Goal: Task Accomplishment & Management: Use online tool/utility

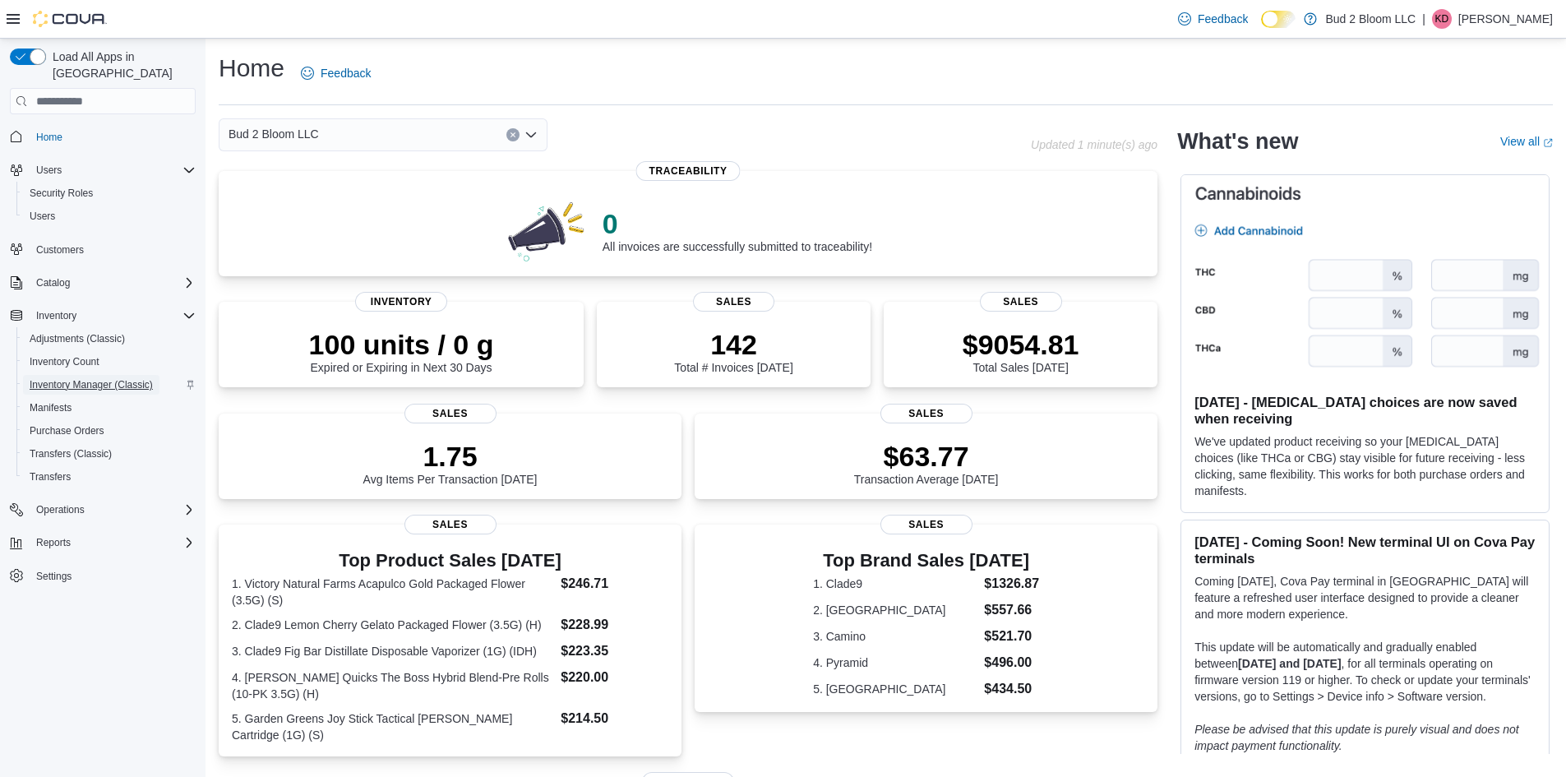
click at [71, 378] on span "Inventory Manager (Classic)" at bounding box center [91, 384] width 123 height 13
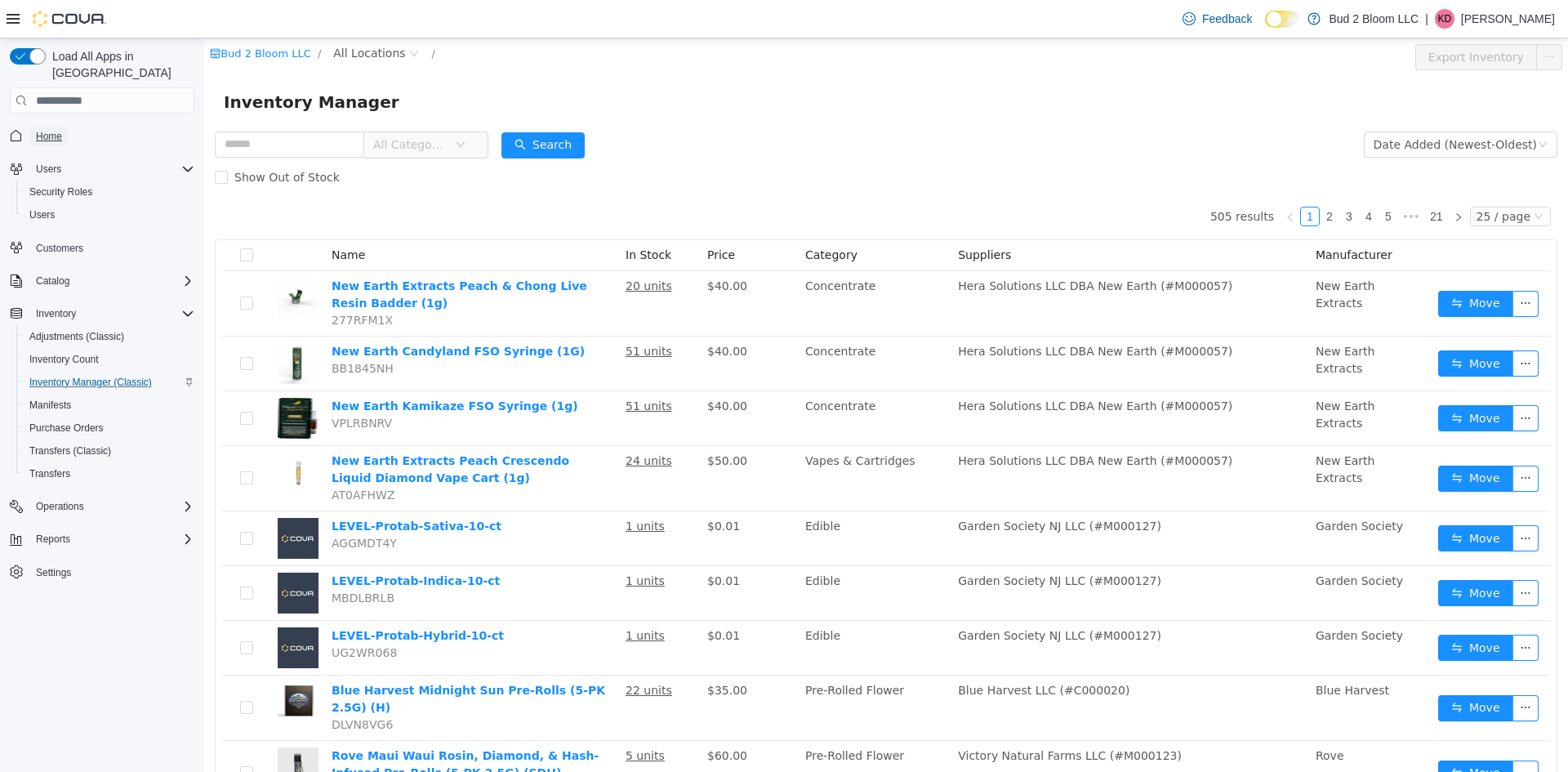
click at [55, 130] on span "Home" at bounding box center [49, 136] width 26 height 13
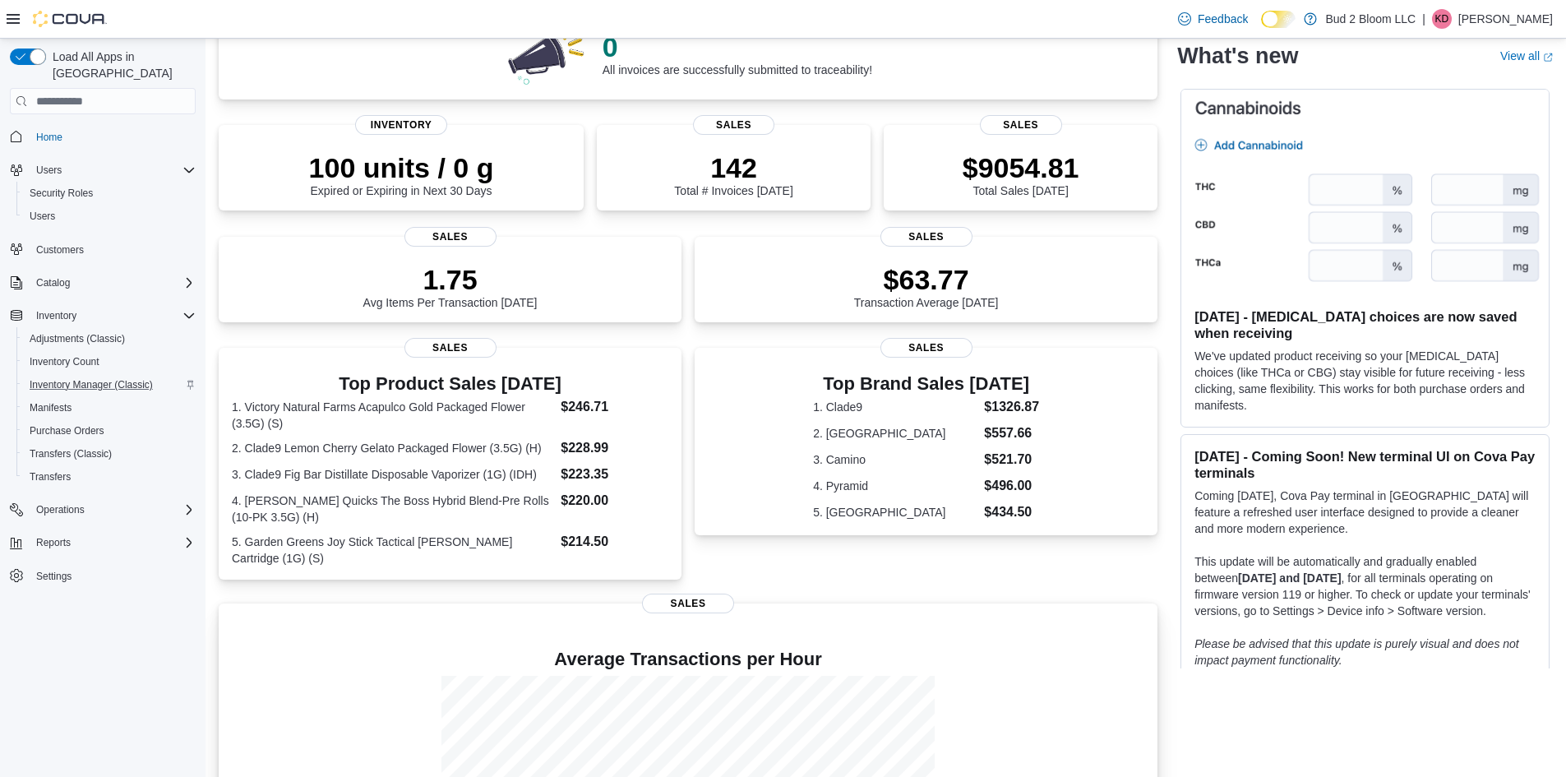
scroll to position [356, 0]
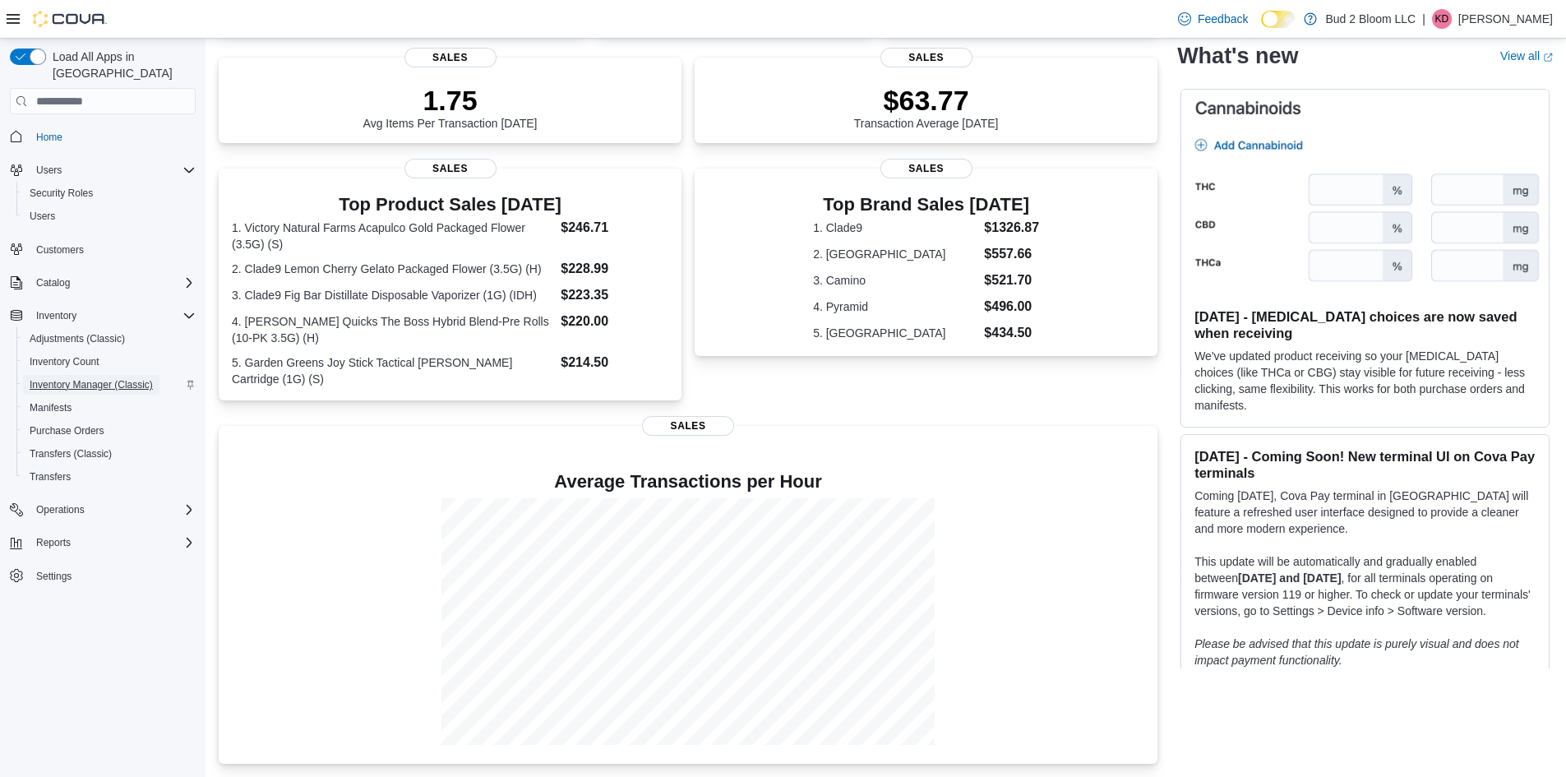
click at [99, 378] on span "Inventory Manager (Classic)" at bounding box center [91, 384] width 123 height 13
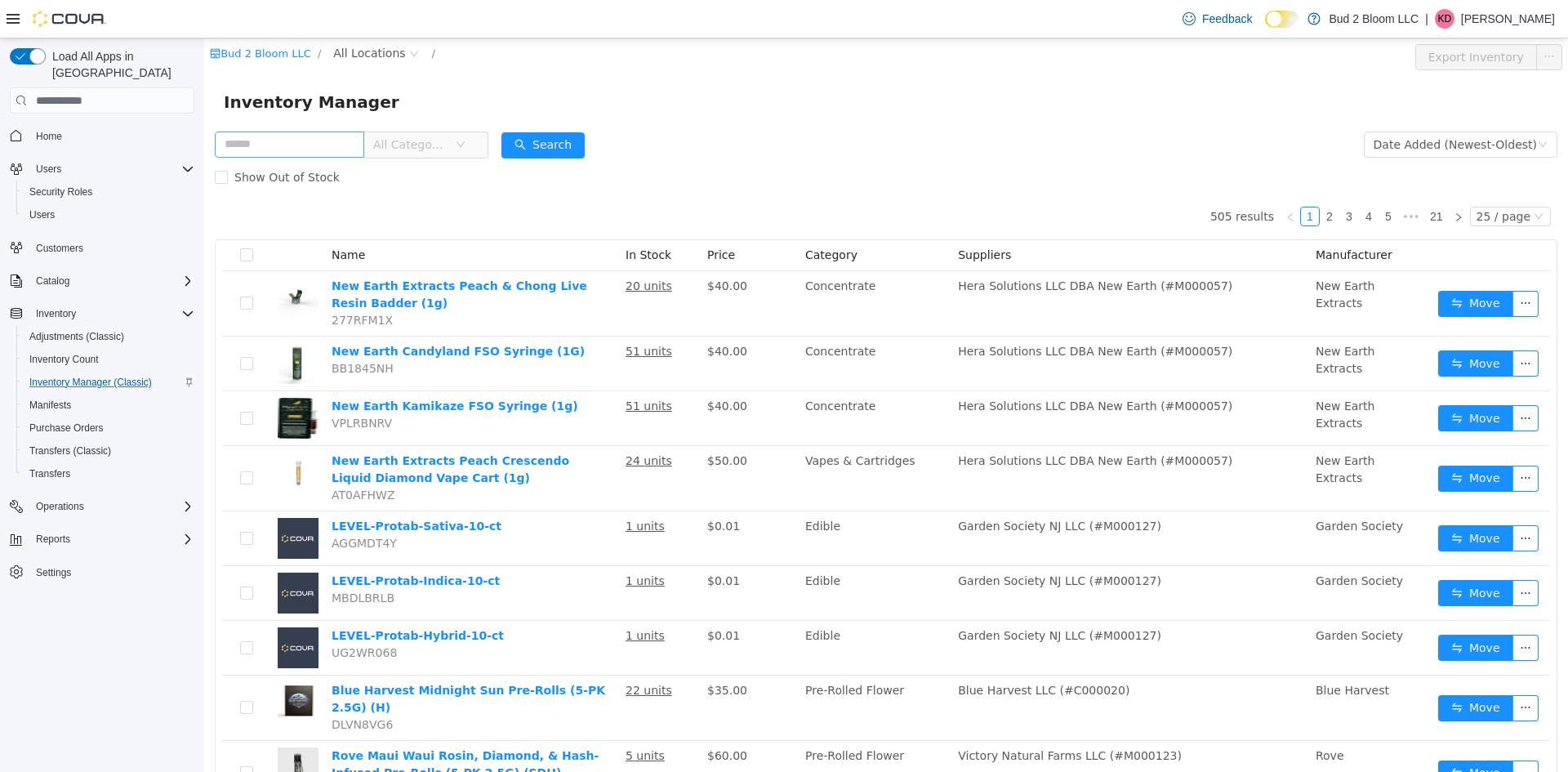
click at [334, 140] on input "text" at bounding box center [289, 144] width 149 height 26
type input "*****"
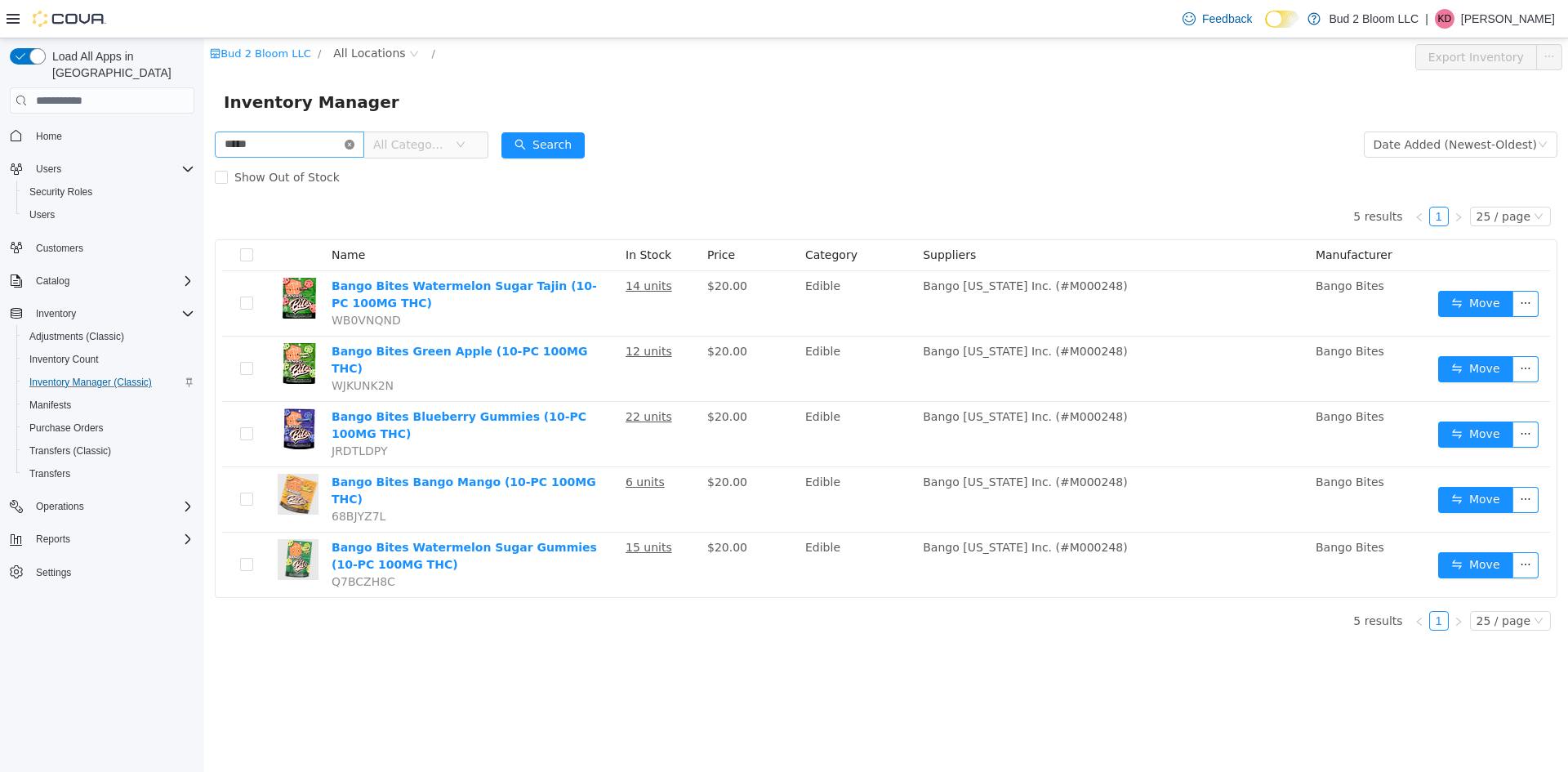
click at [355, 144] on icon "icon: close-circle" at bounding box center [350, 145] width 10 height 10
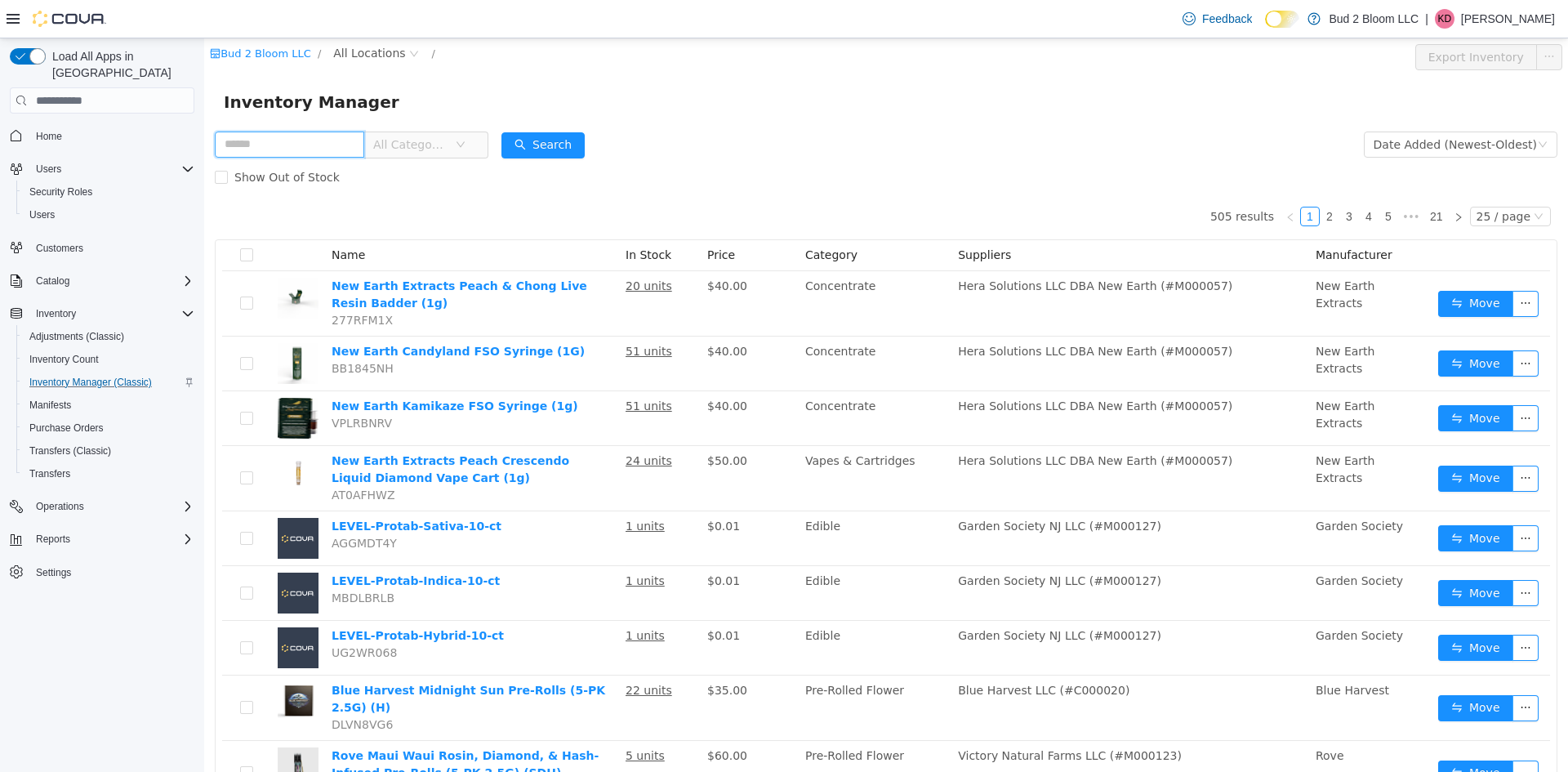
click at [250, 144] on input "text" at bounding box center [289, 144] width 149 height 26
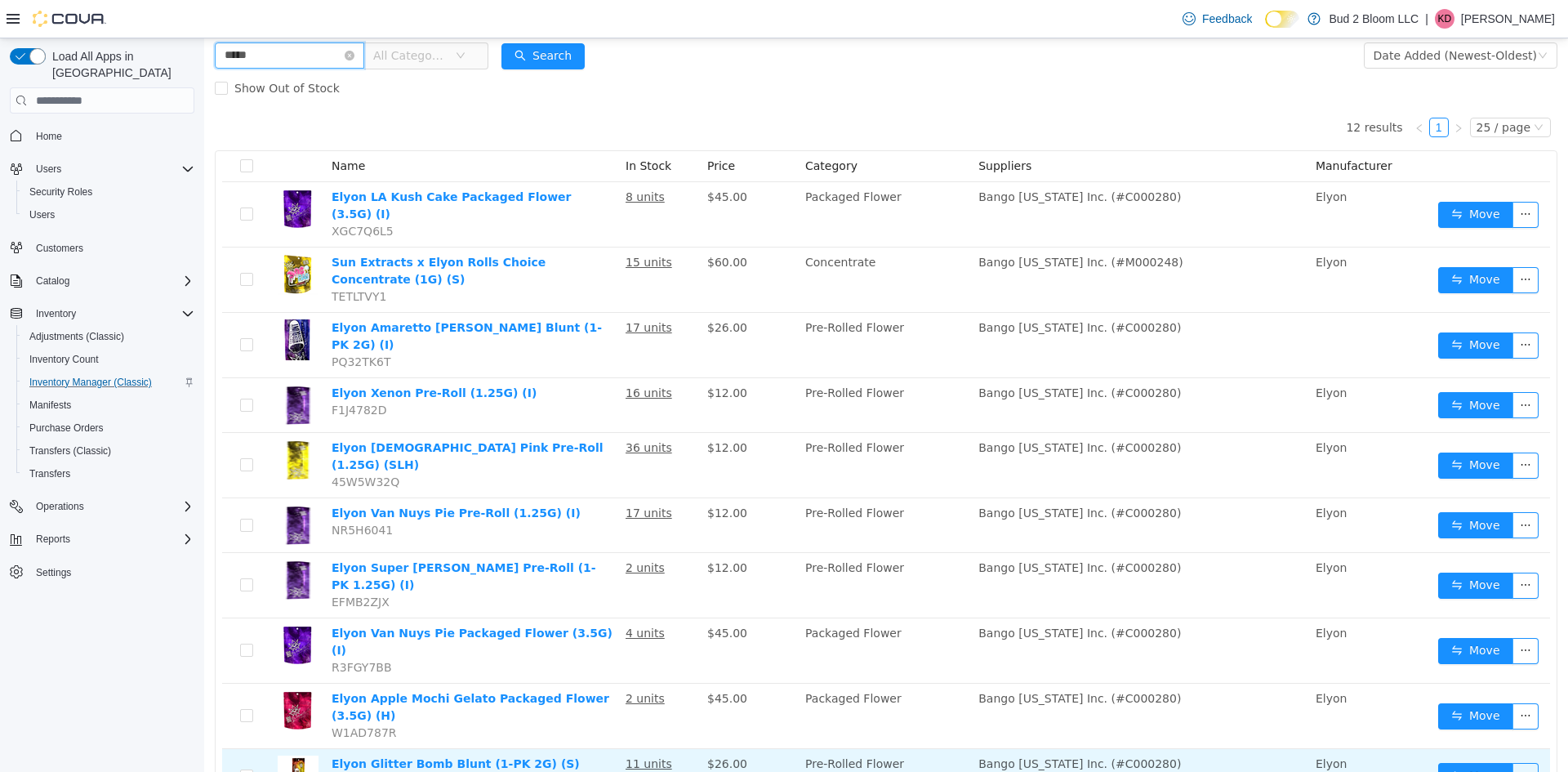
scroll to position [50, 0]
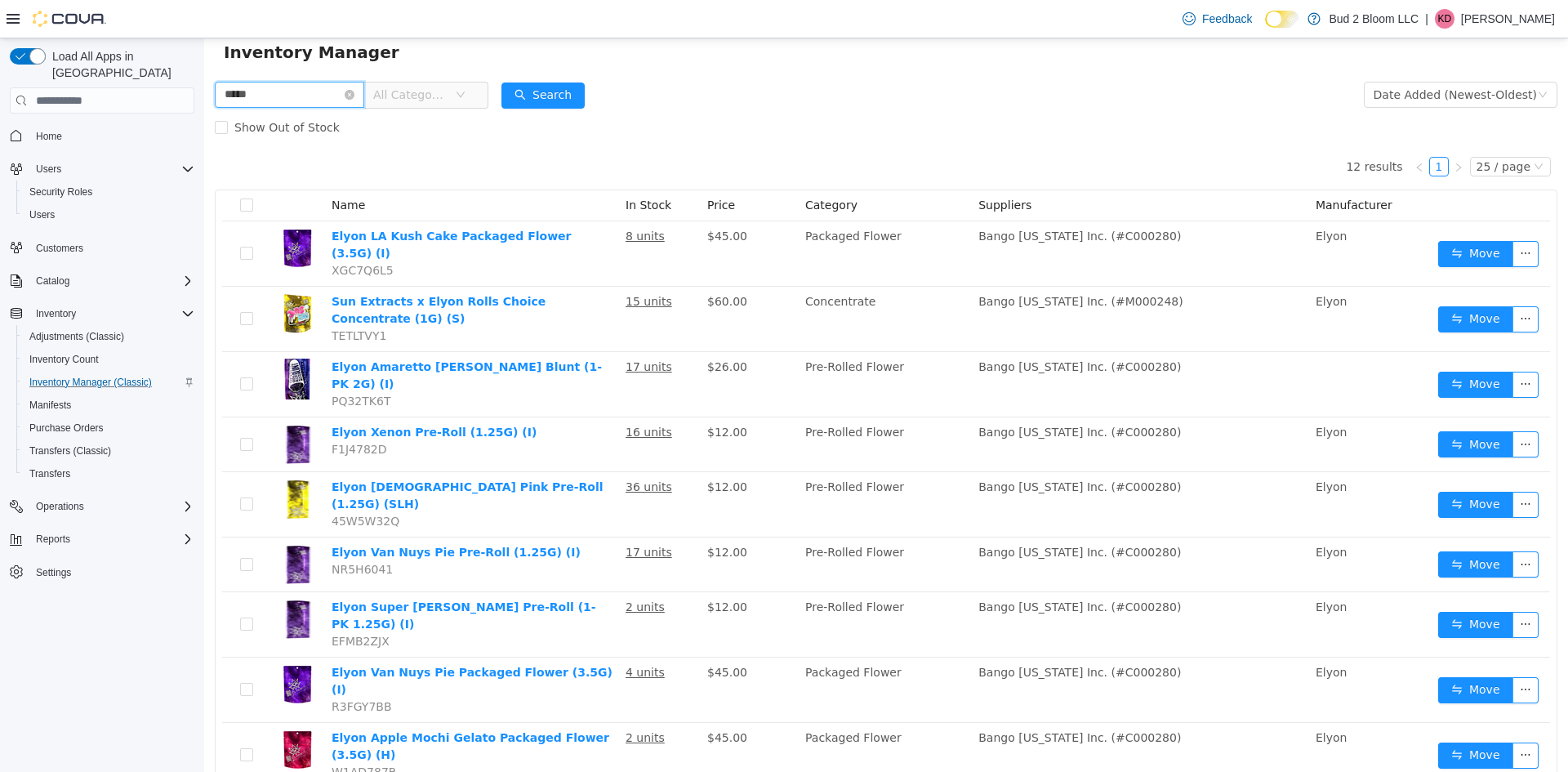
drag, startPoint x: 276, startPoint y: 95, endPoint x: 114, endPoint y: 92, distance: 162.0
click at [204, 92] on html "Bud 2 Bloom LLC / All Locations / Export Inventory Inventory Manager ***** All …" at bounding box center [885, 355] width 1363 height 733
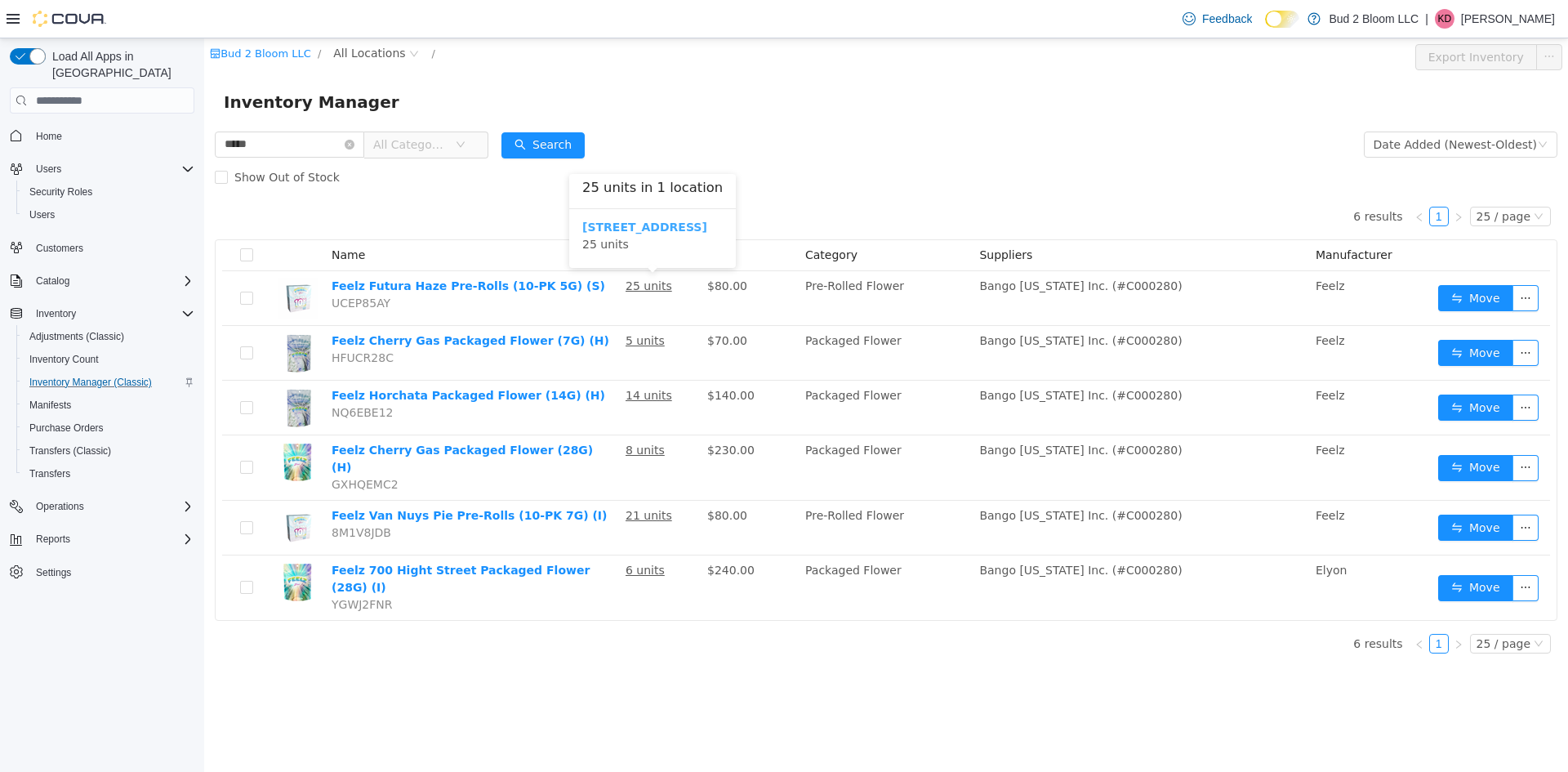
click at [648, 223] on b "[STREET_ADDRESS]" at bounding box center [645, 227] width 125 height 13
drag, startPoint x: 281, startPoint y: 143, endPoint x: 11, endPoint y: 144, distance: 270.0
click at [204, 144] on html "Bud 2 Bloom LLC / [STREET_ADDRESS] / All Rooms / Export [STREET_ADDRESS] Invent…" at bounding box center [885, 405] width 1363 height 733
type input "****"
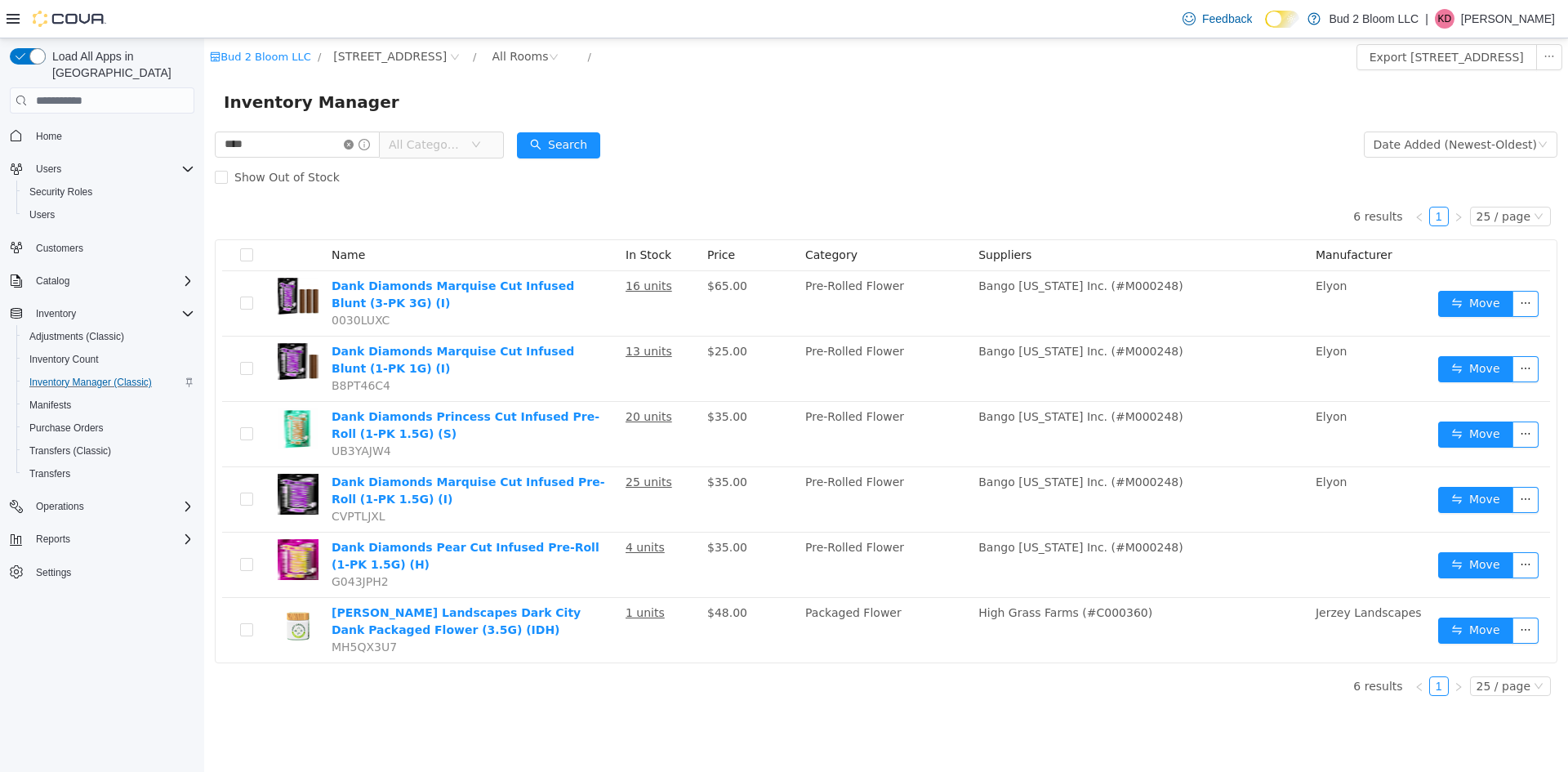
click at [354, 143] on icon "icon: close-circle" at bounding box center [349, 145] width 10 height 10
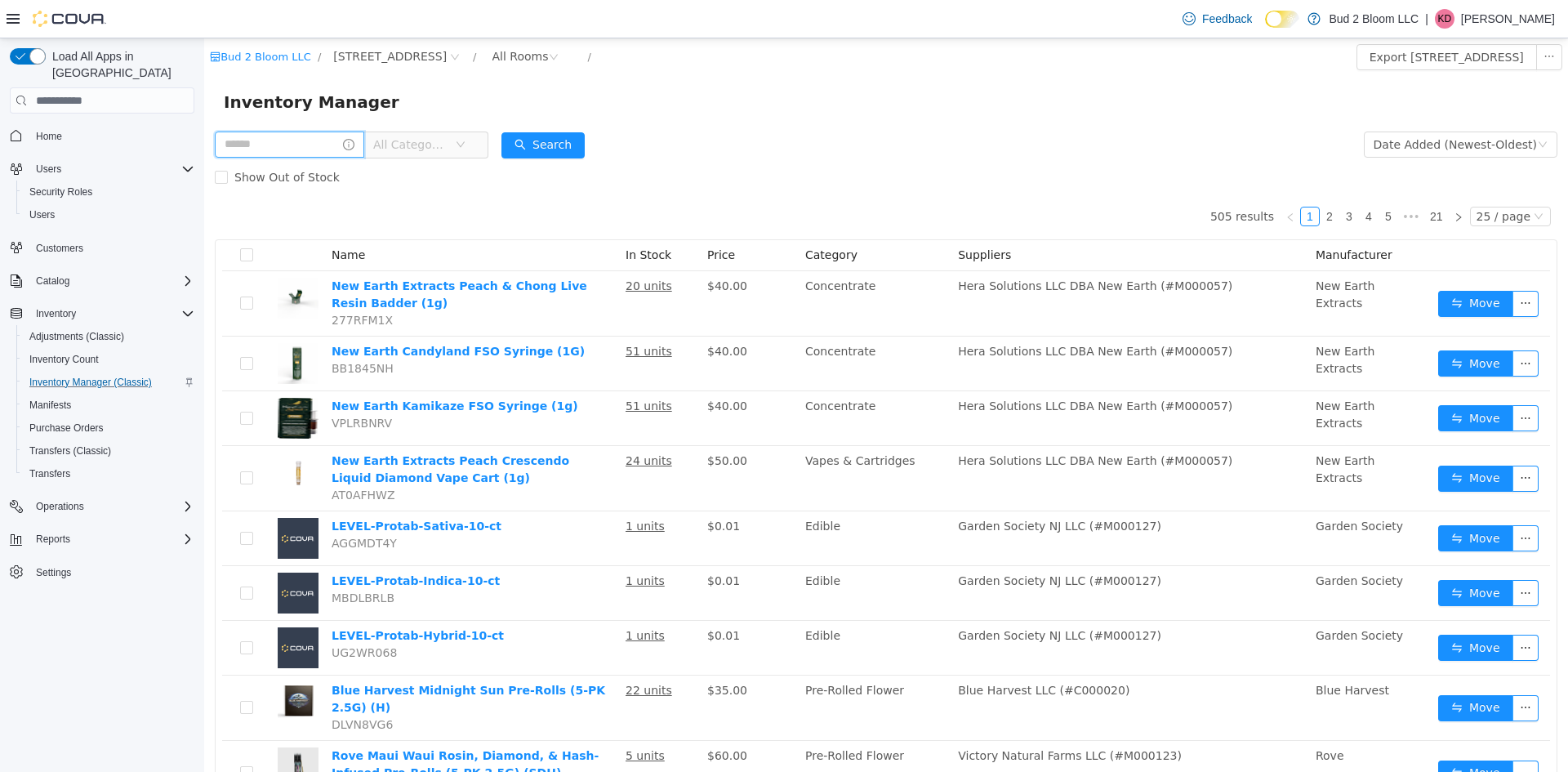
click at [254, 153] on input "text" at bounding box center [289, 144] width 149 height 26
type input "*******"
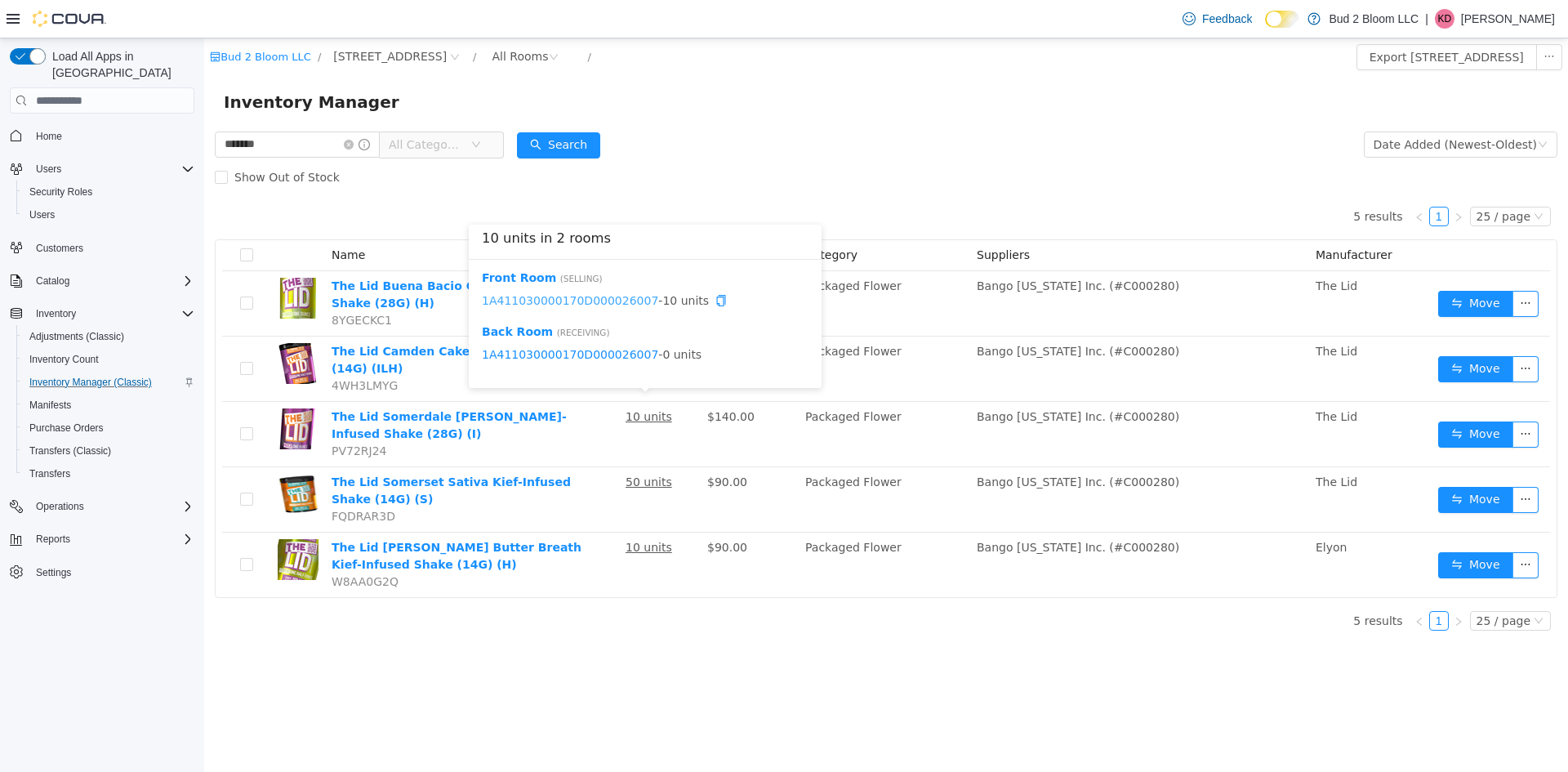
click at [618, 300] on link "1A411030000170D000026007" at bounding box center [570, 300] width 177 height 13
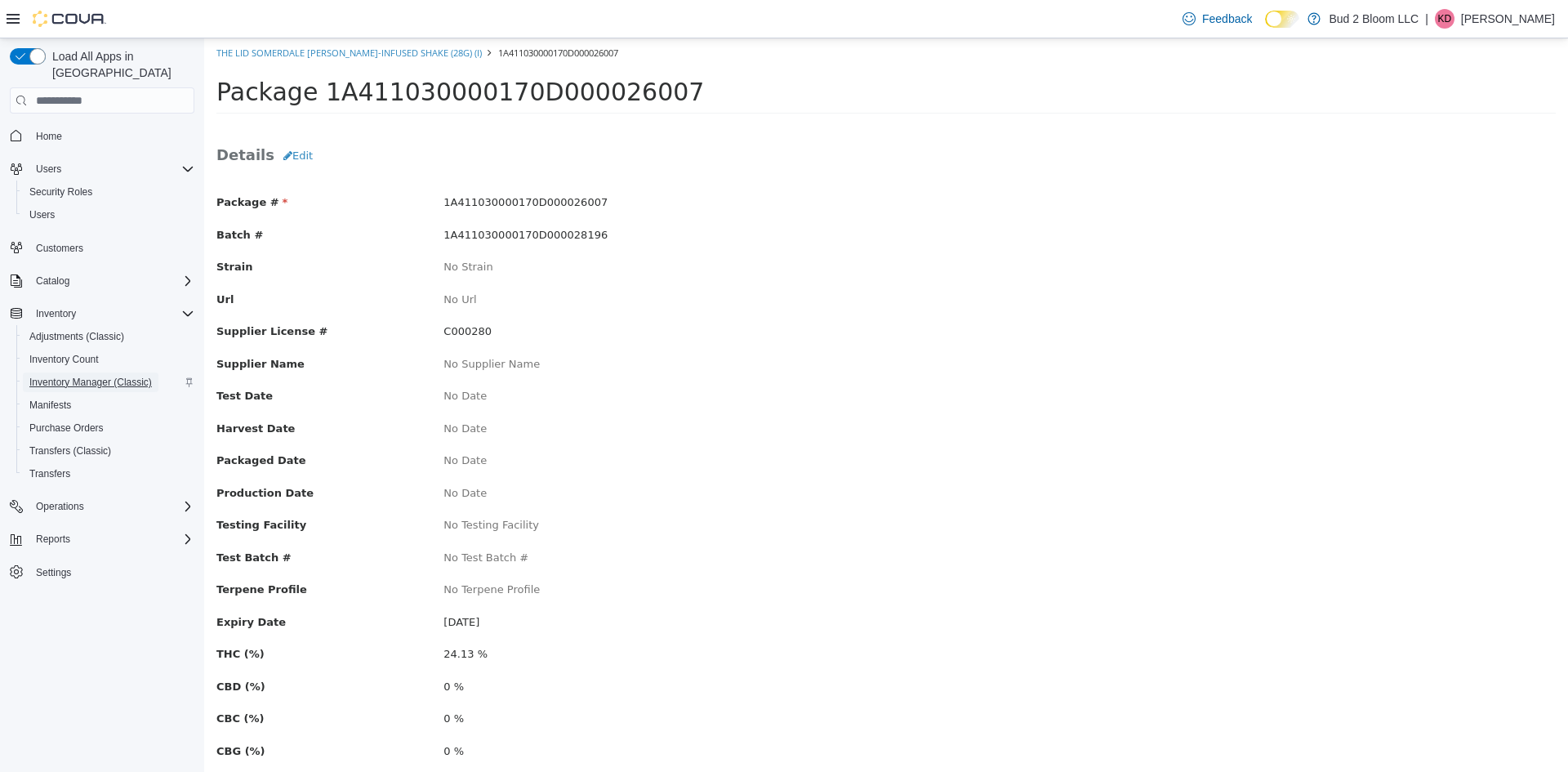
click at [84, 376] on span "Inventory Manager (Classic)" at bounding box center [90, 382] width 122 height 13
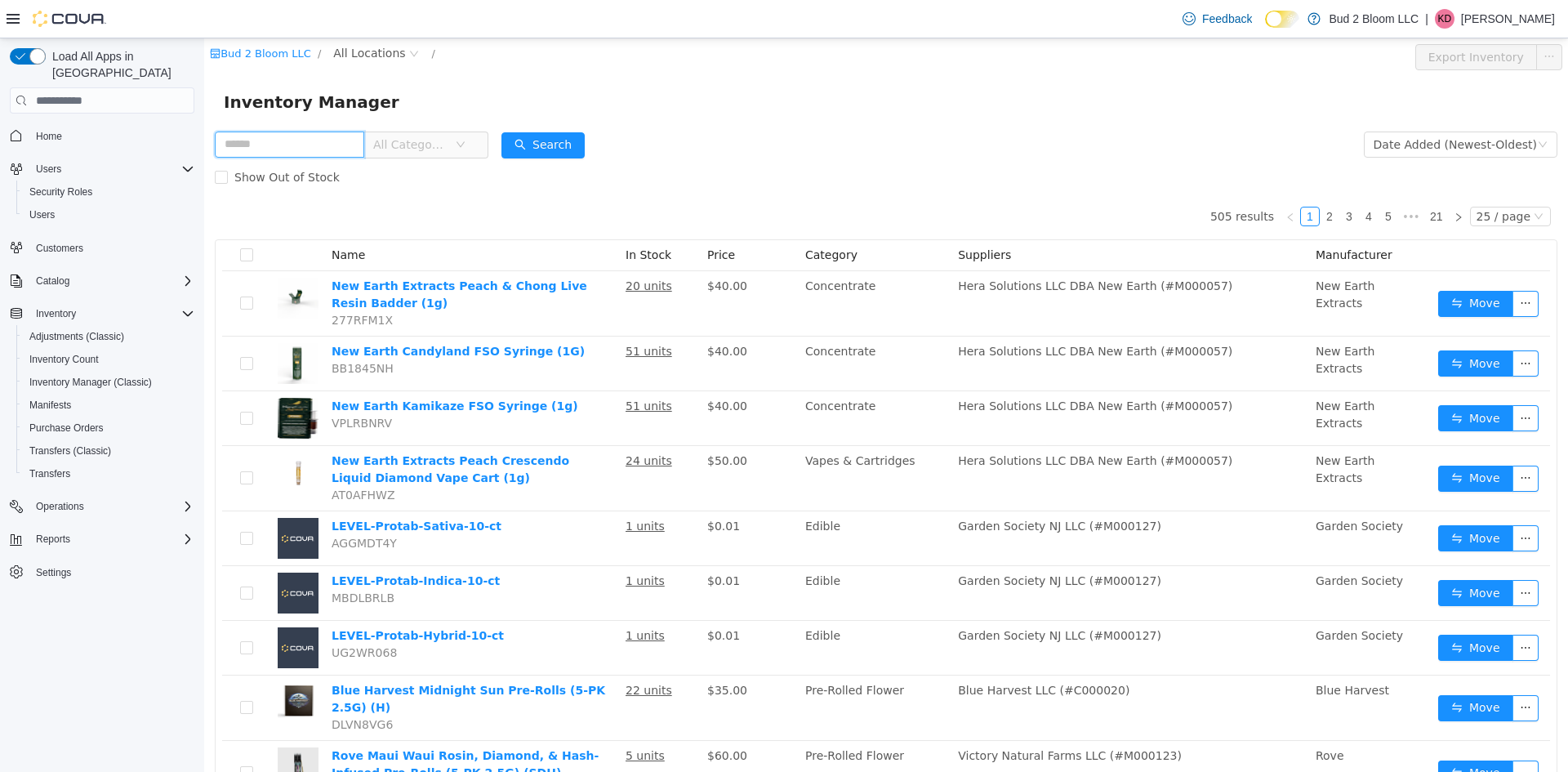
click at [334, 144] on input "text" at bounding box center [289, 144] width 149 height 26
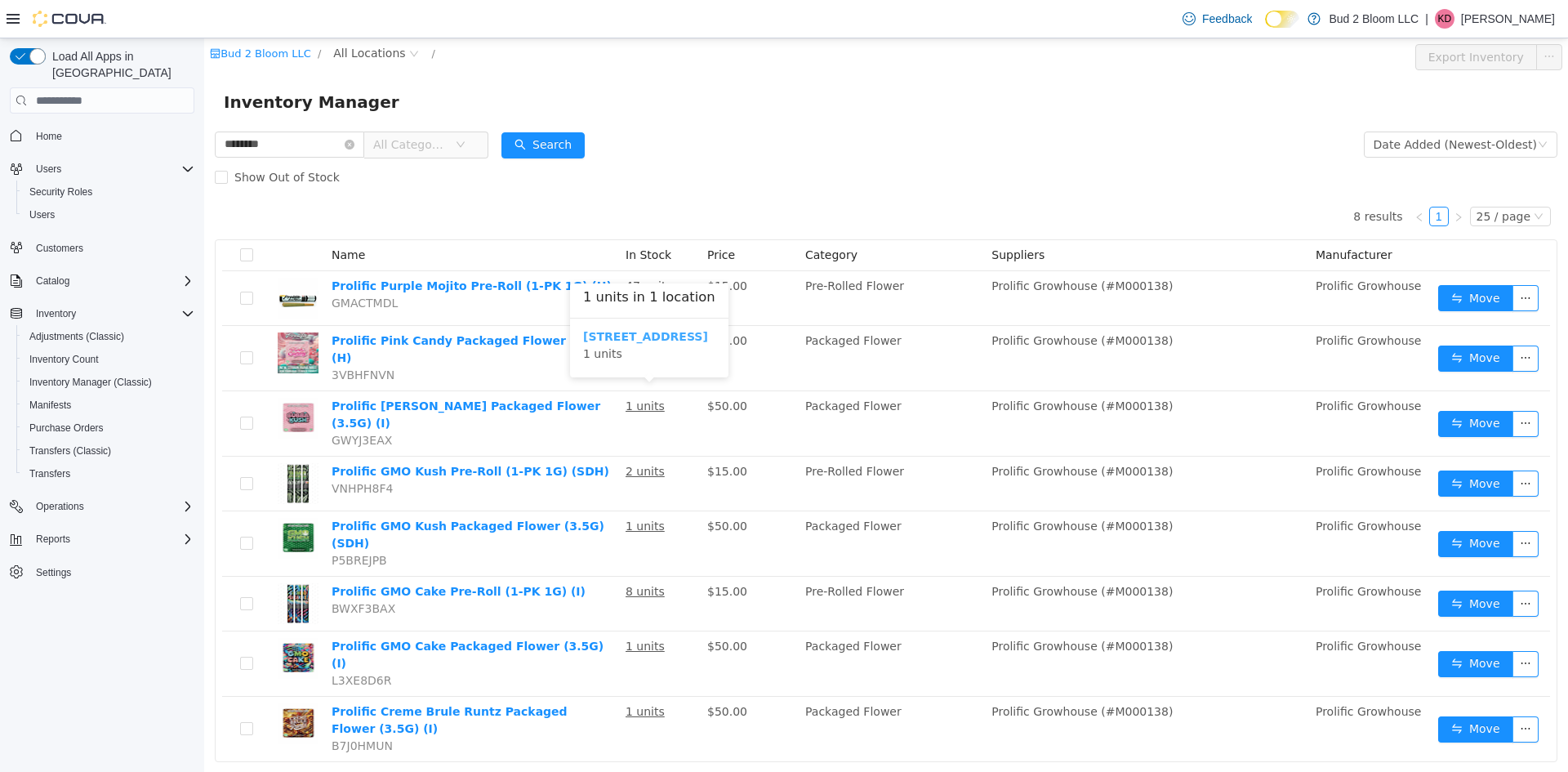
click at [634, 333] on b "123 Ledgewood Ave" at bounding box center [646, 336] width 125 height 13
drag, startPoint x: 305, startPoint y: 140, endPoint x: 0, endPoint y: 126, distance: 305.3
click at [204, 126] on html "Bud 2 Bloom LLC / 123 Ledgewood Ave / All Rooms / Export 123 Ledgewood Ave Inve…" at bounding box center [885, 405] width 1363 height 733
type input "***"
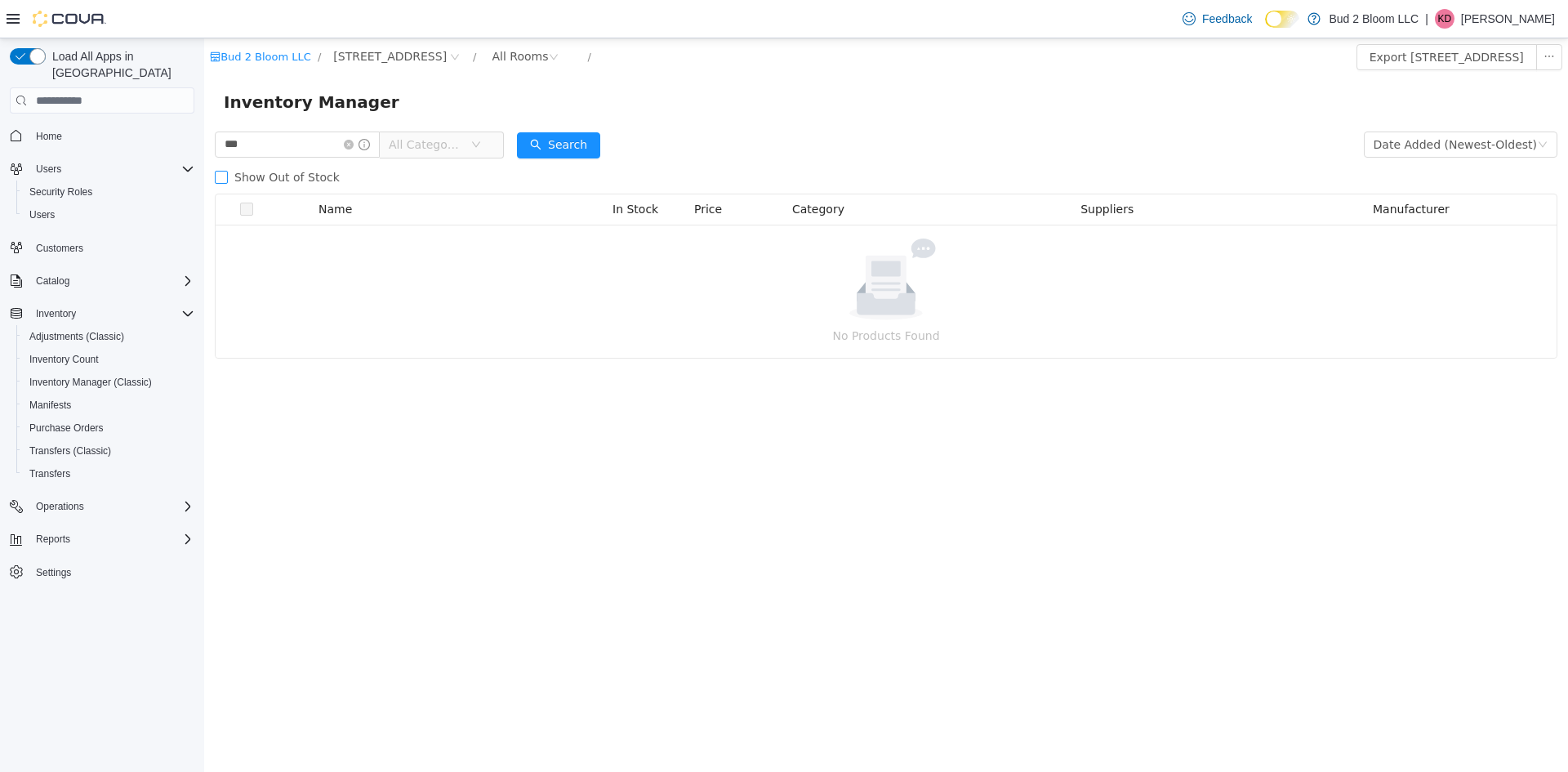
click at [227, 171] on span at bounding box center [221, 177] width 13 height 13
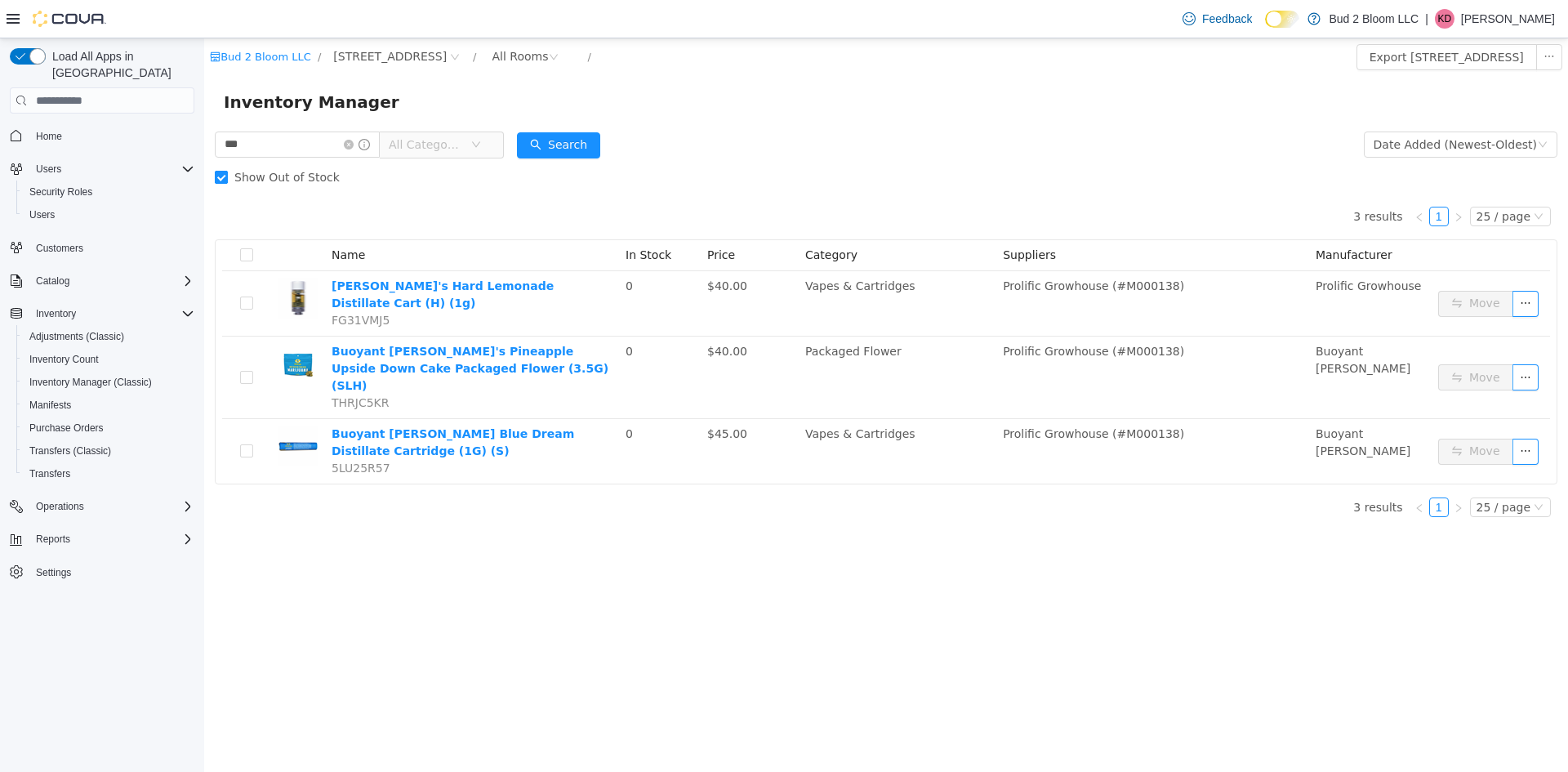
click at [227, 171] on span at bounding box center [221, 177] width 13 height 13
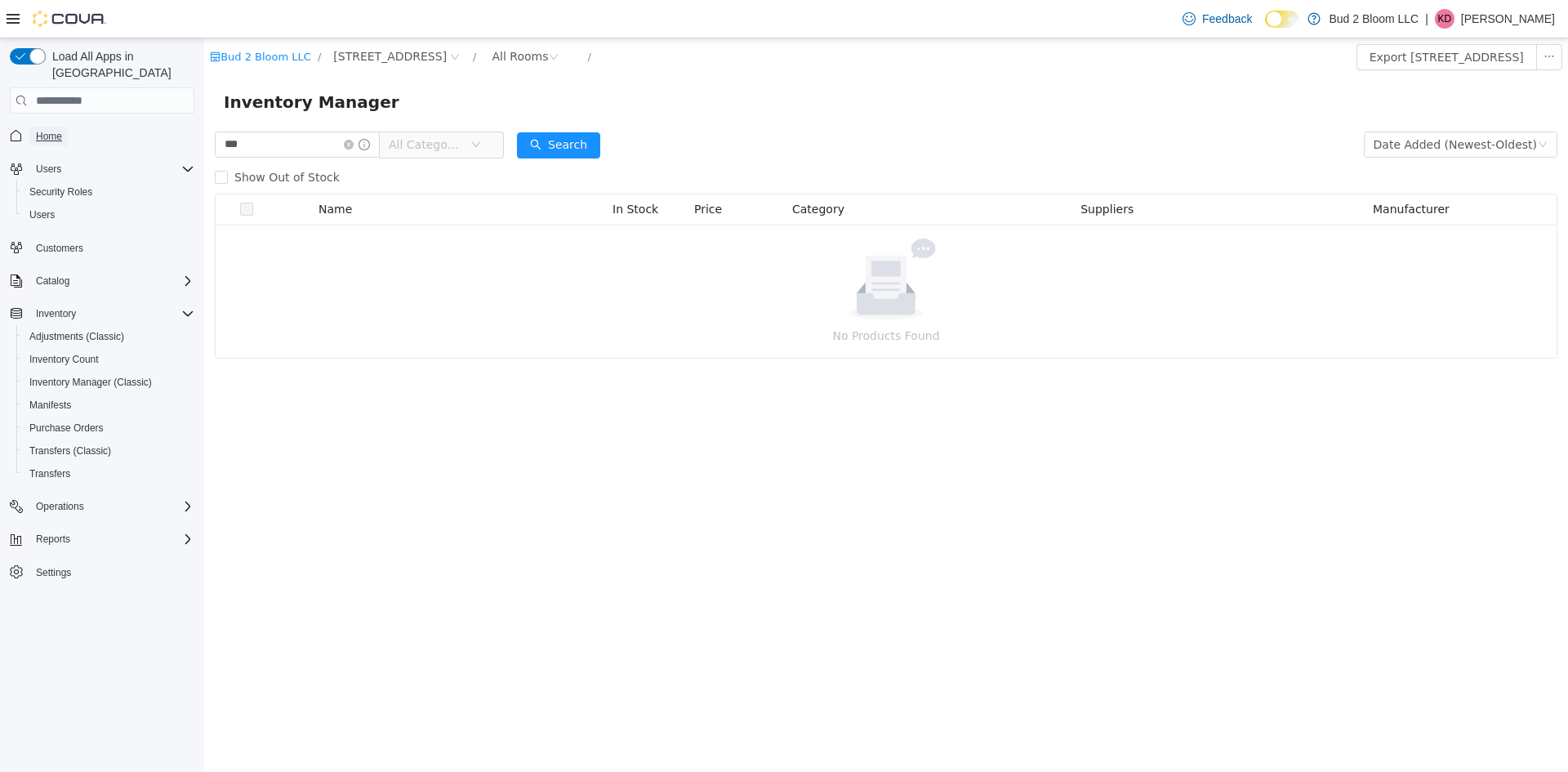
click at [46, 130] on span "Home" at bounding box center [49, 136] width 26 height 13
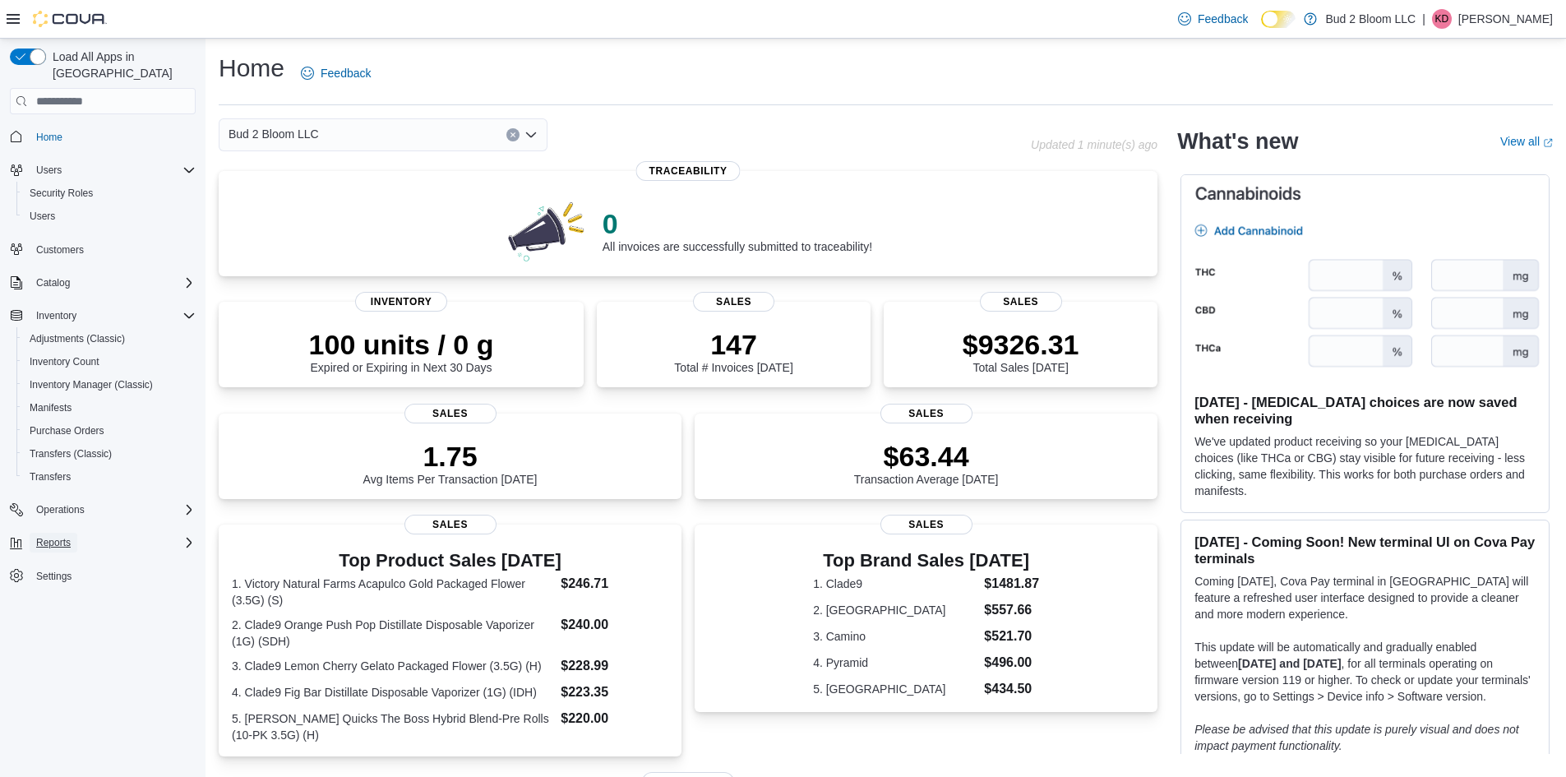
click at [76, 533] on button "Reports" at bounding box center [54, 543] width 48 height 20
click at [67, 582] on span "Dashboards" at bounding box center [63, 588] width 66 height 13
click at [40, 131] on span "Home" at bounding box center [49, 137] width 26 height 13
click at [99, 378] on span "Inventory Manager (Classic)" at bounding box center [91, 384] width 123 height 13
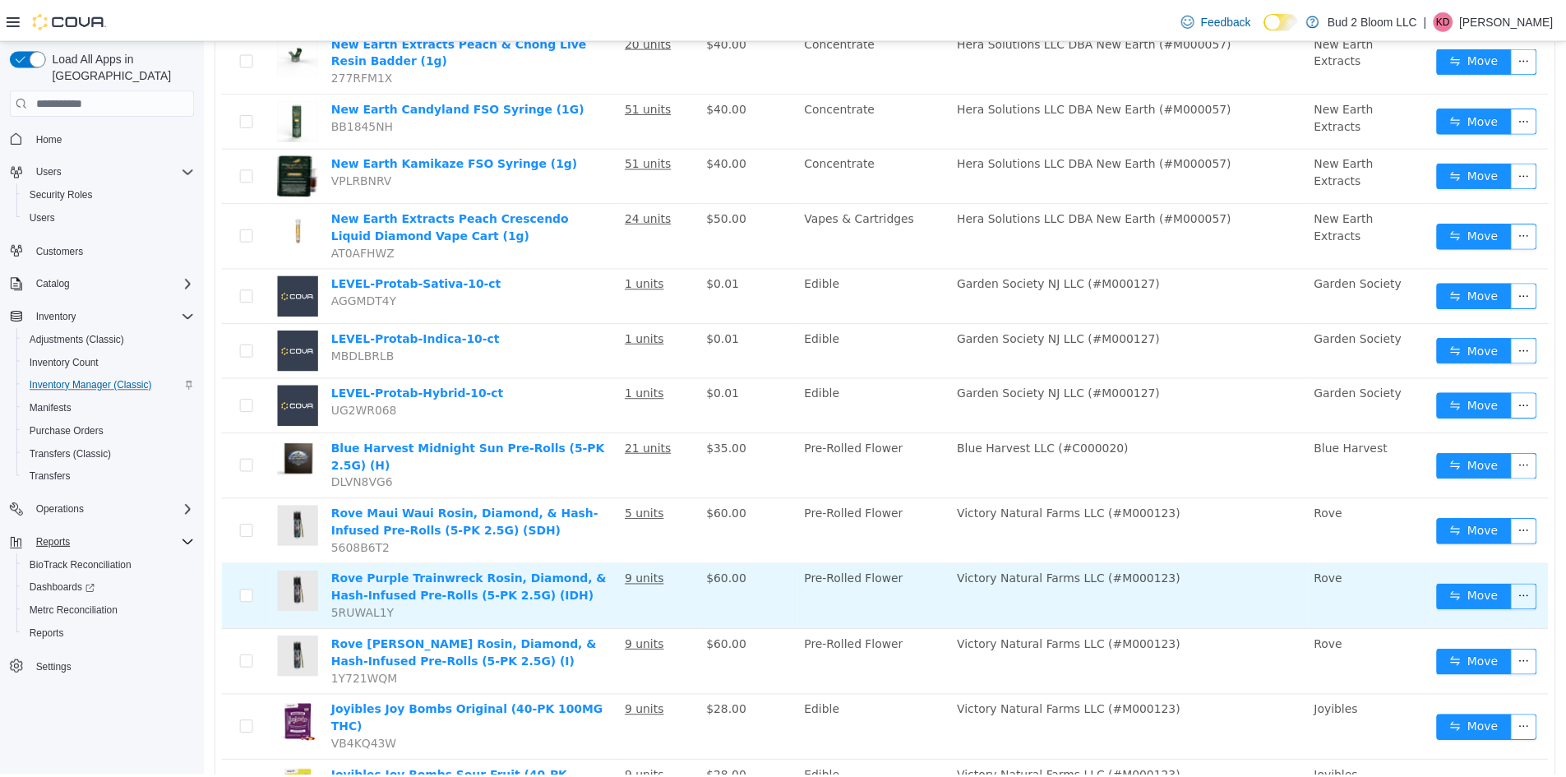
scroll to position [329, 0]
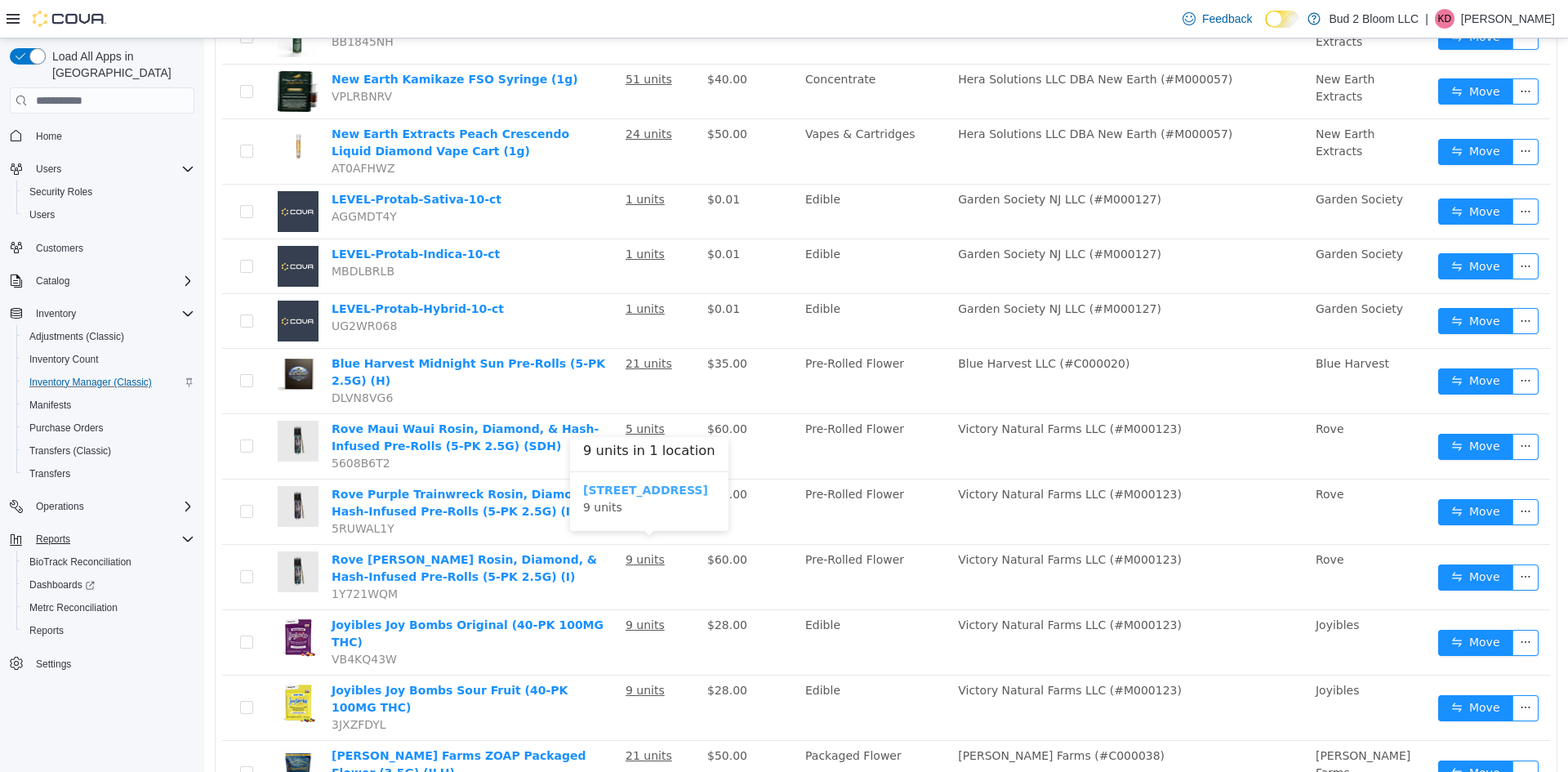
click at [624, 492] on b "[STREET_ADDRESS]" at bounding box center [646, 489] width 125 height 13
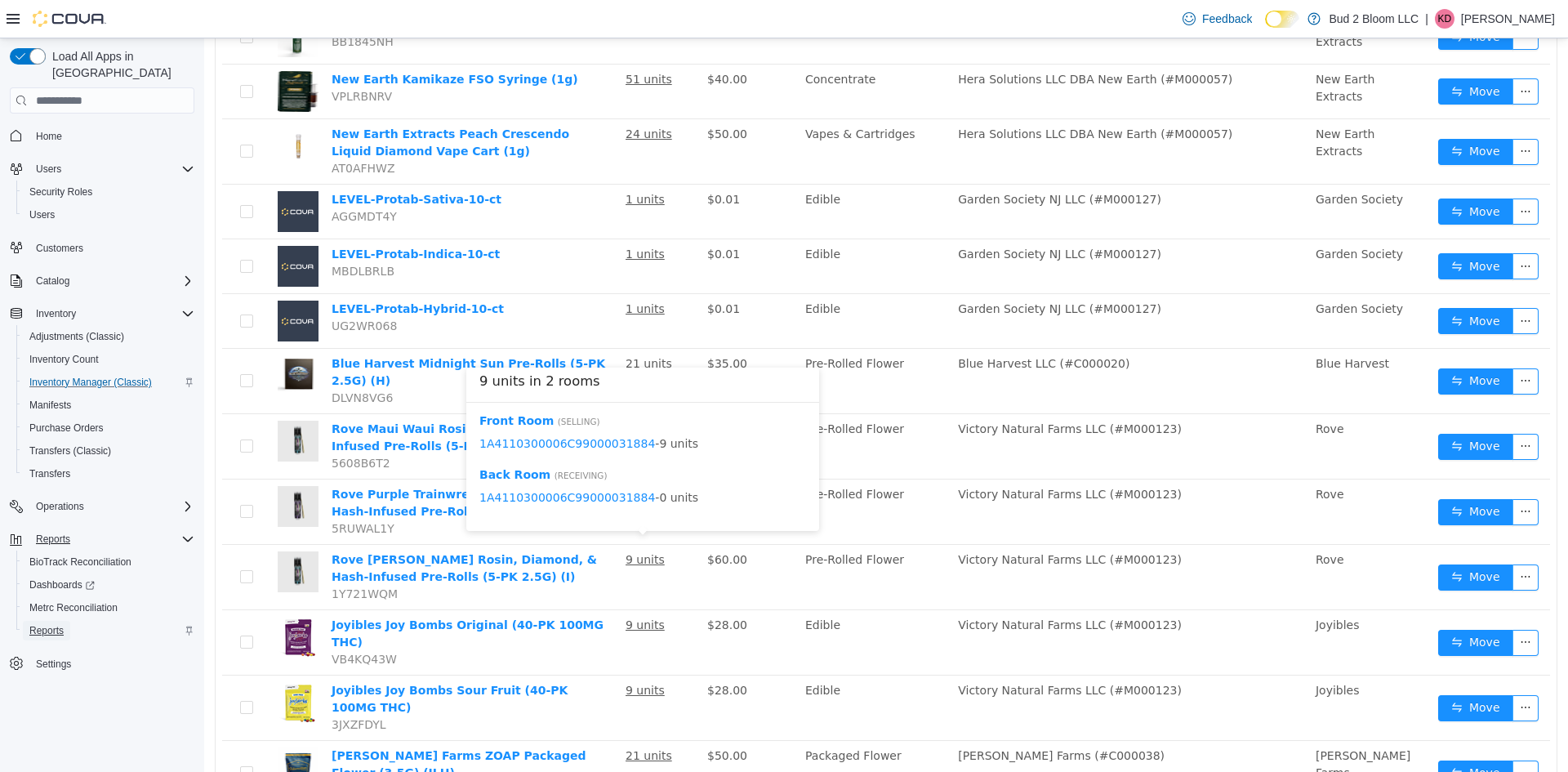
drag, startPoint x: 419, startPoint y: 449, endPoint x: 49, endPoint y: 613, distance: 404.7
click at [49, 624] on span "Reports" at bounding box center [47, 630] width 35 height 13
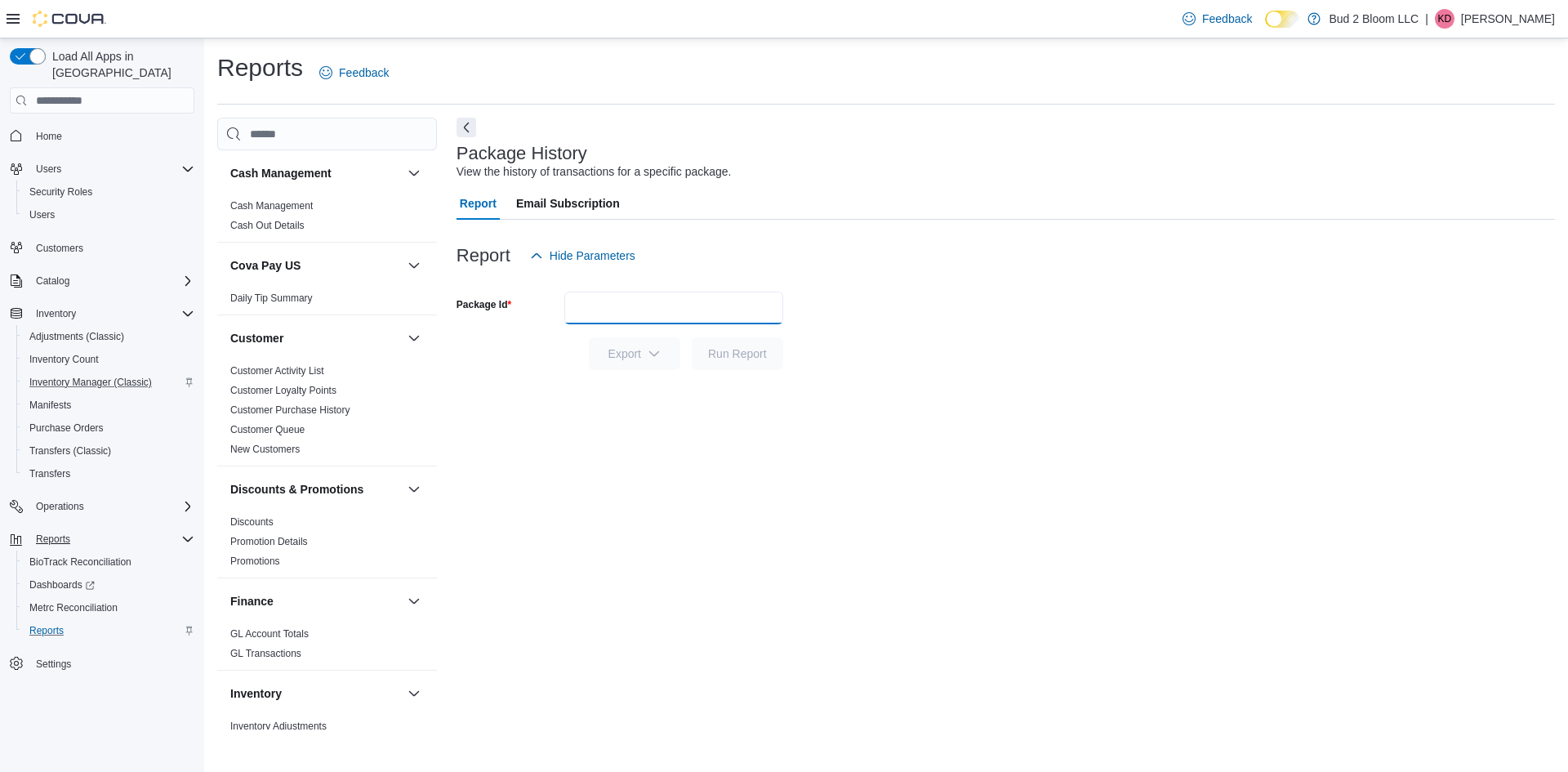
click at [621, 308] on input "Package Id" at bounding box center [674, 307] width 219 height 33
type input "**********"
click at [692, 337] on button "Run Report" at bounding box center [737, 353] width 91 height 33
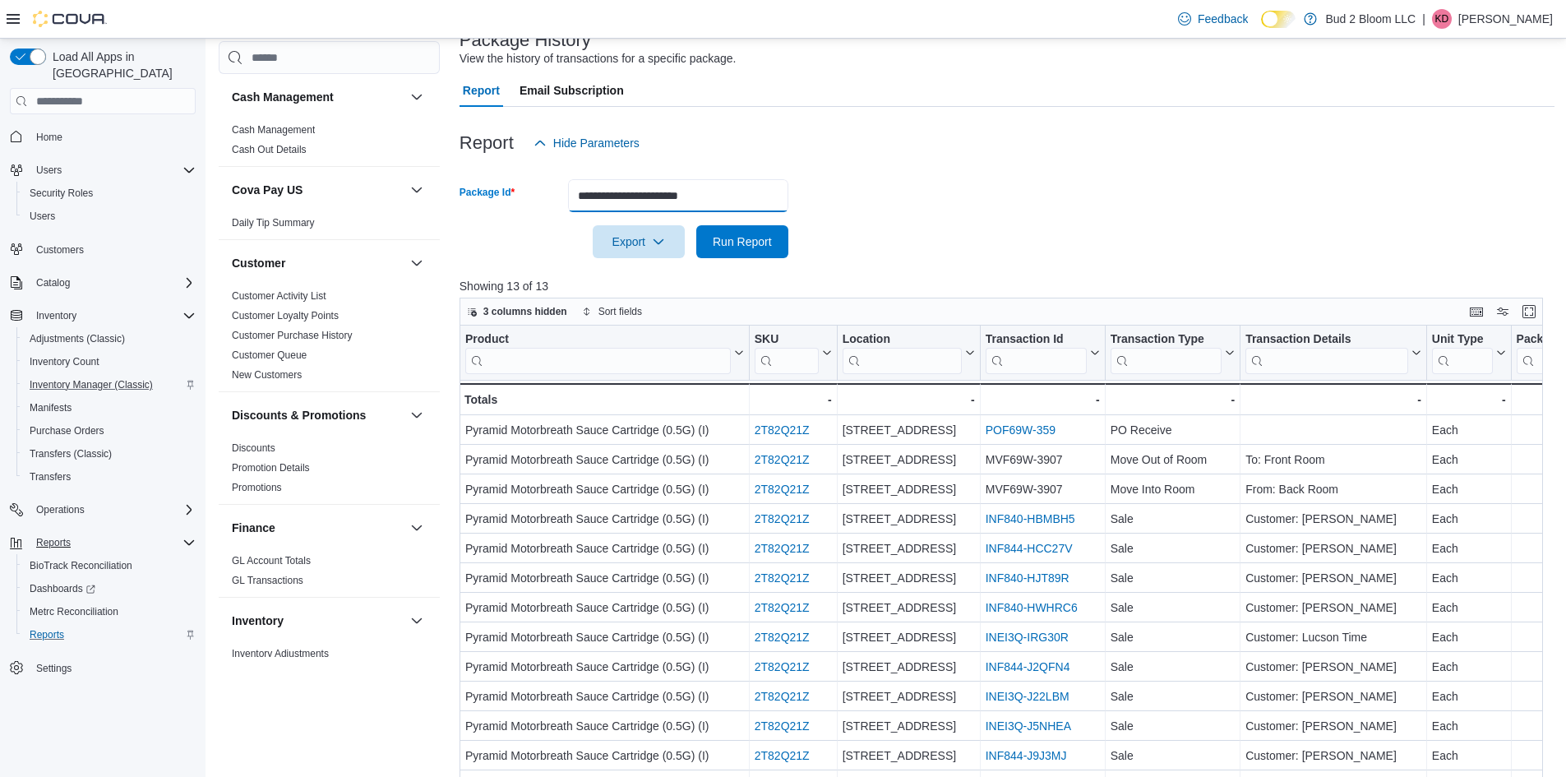
scroll to position [270, 0]
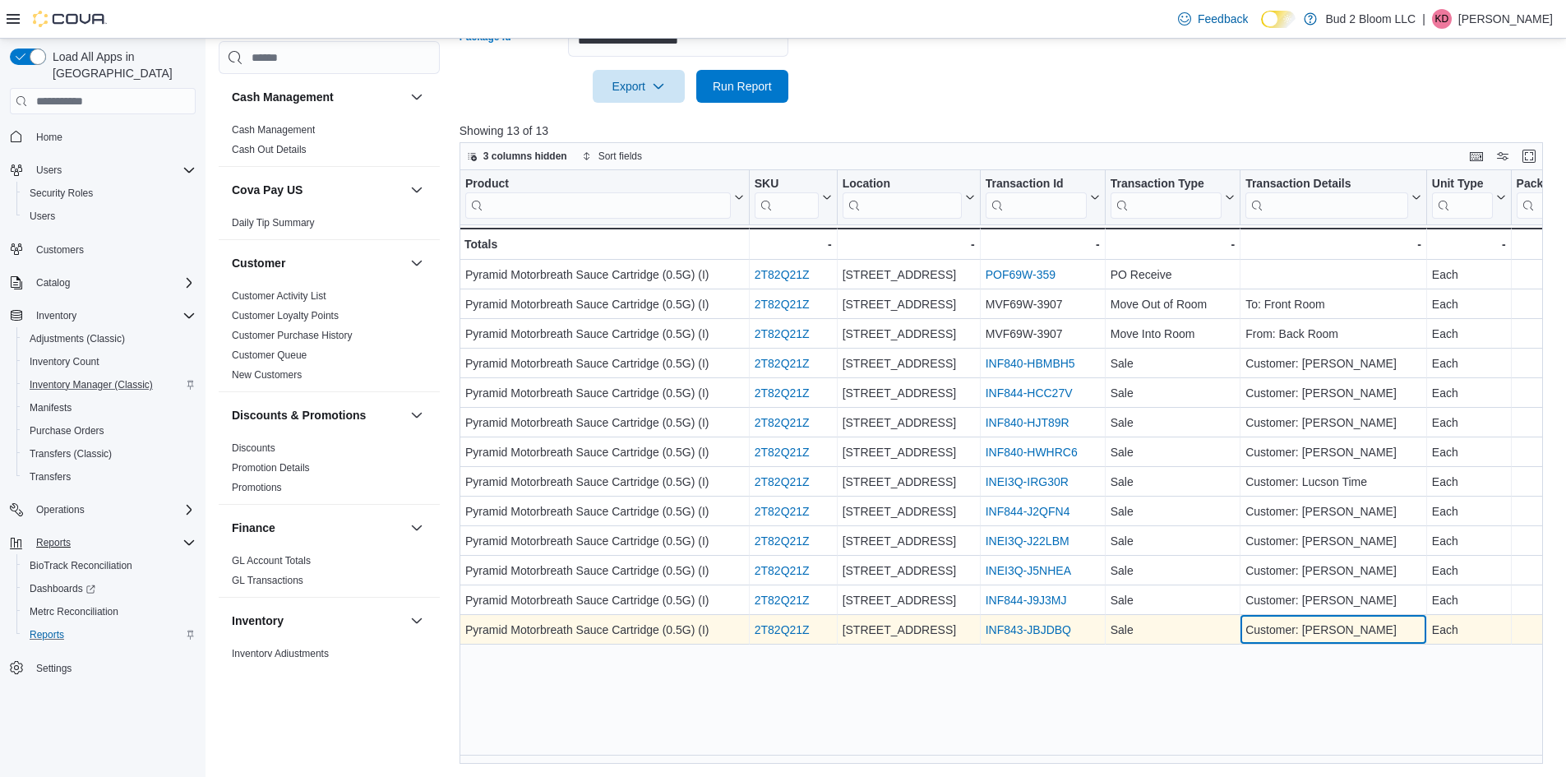
click at [1319, 631] on div "Customer: Hemant Tiwari" at bounding box center [1333, 630] width 176 height 20
click at [1031, 629] on link "INF843-JBJDBQ" at bounding box center [1027, 629] width 85 height 13
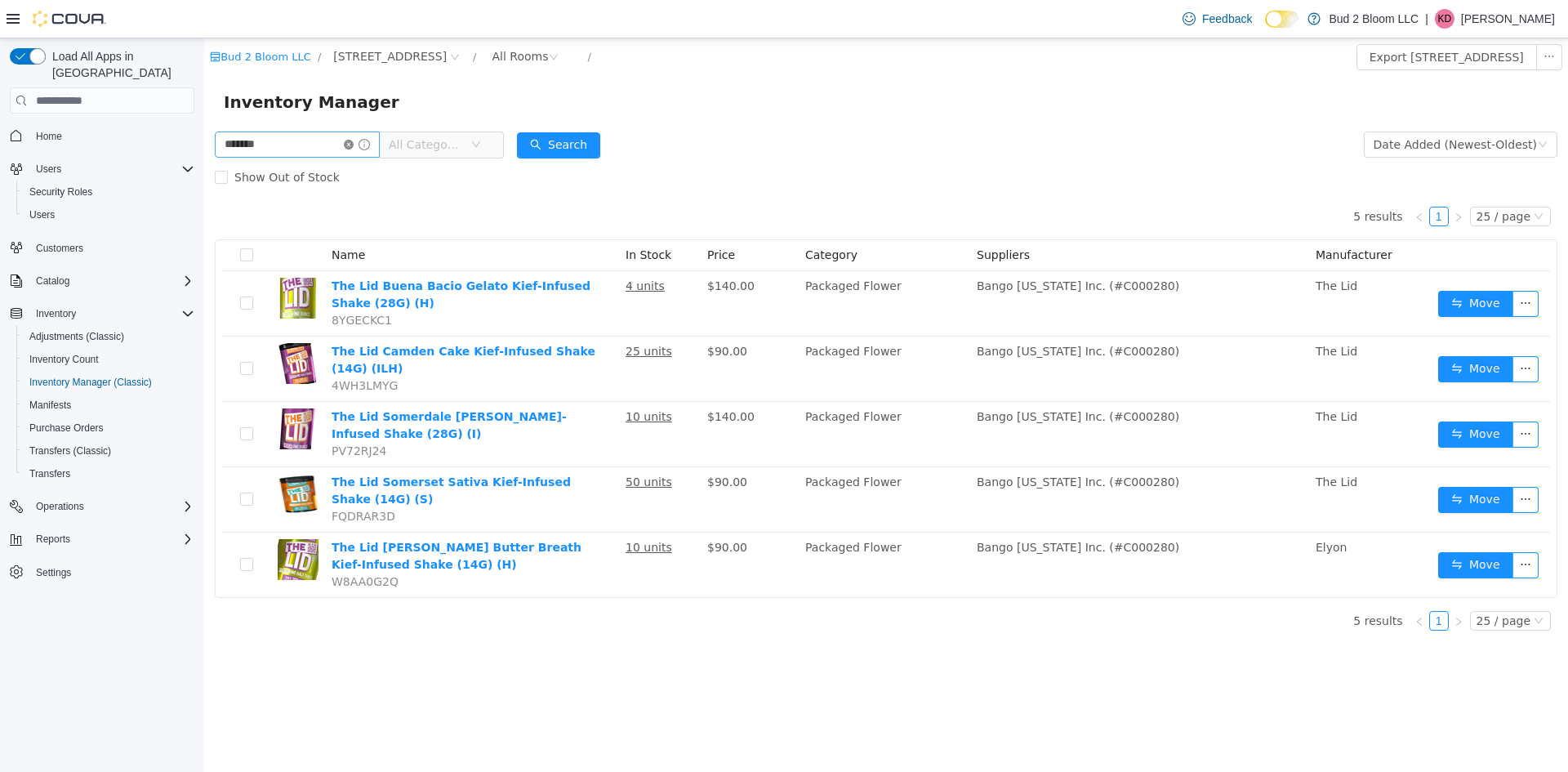
click at [354, 142] on icon "icon: close-circle" at bounding box center [349, 145] width 10 height 10
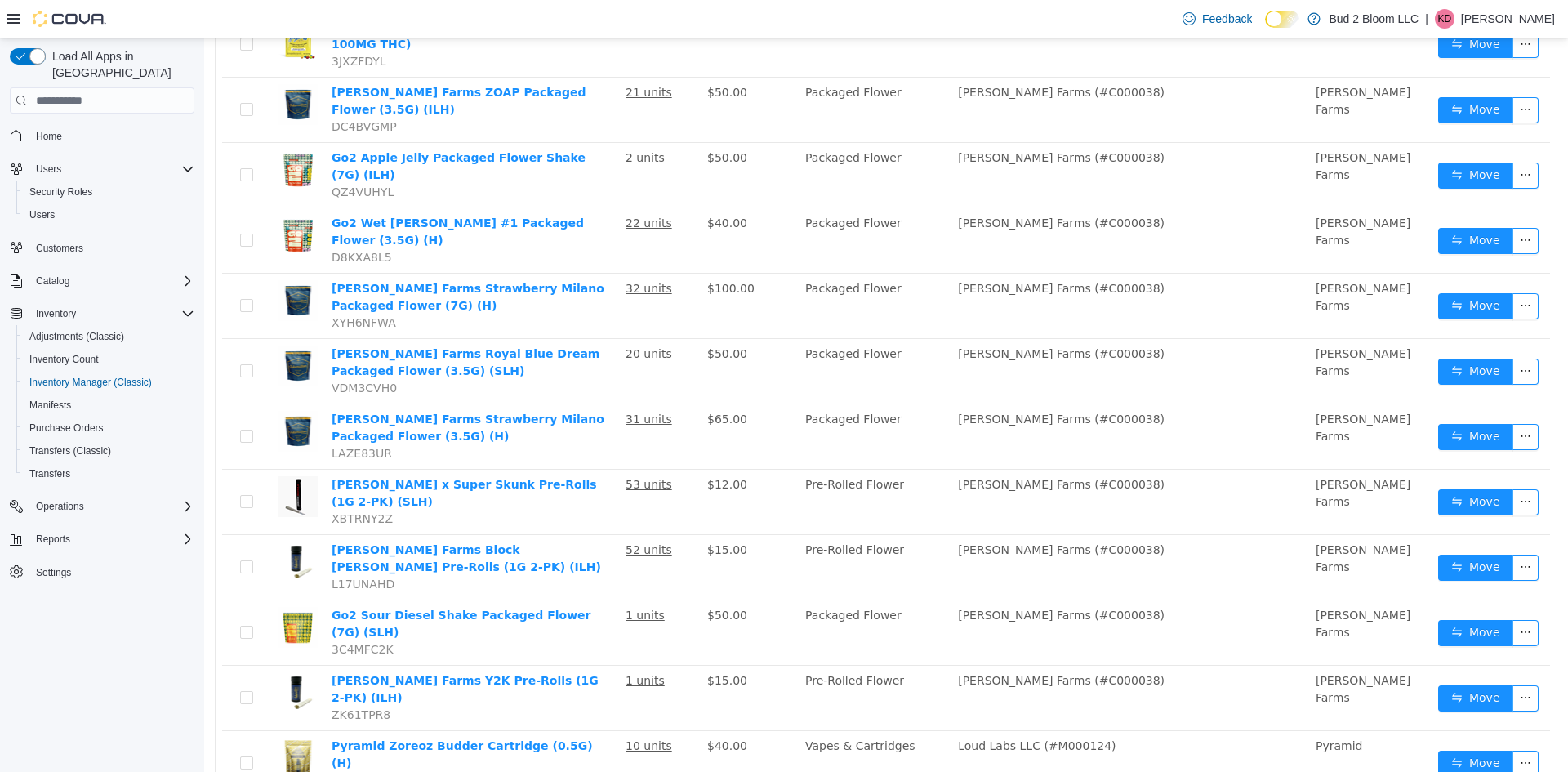
scroll to position [1009, 0]
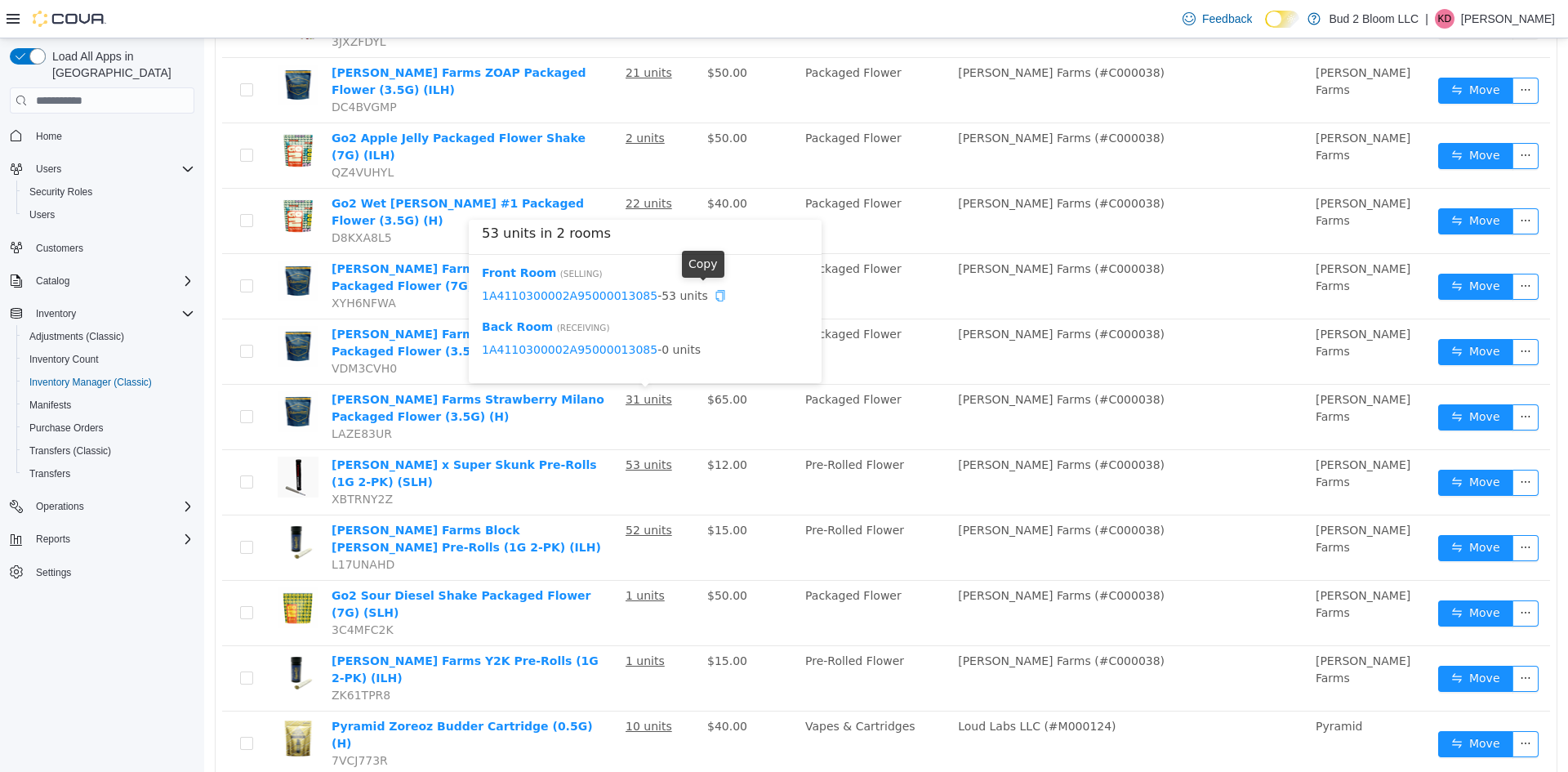
click at [714, 293] on icon "icon: copy" at bounding box center [720, 296] width 12 height 12
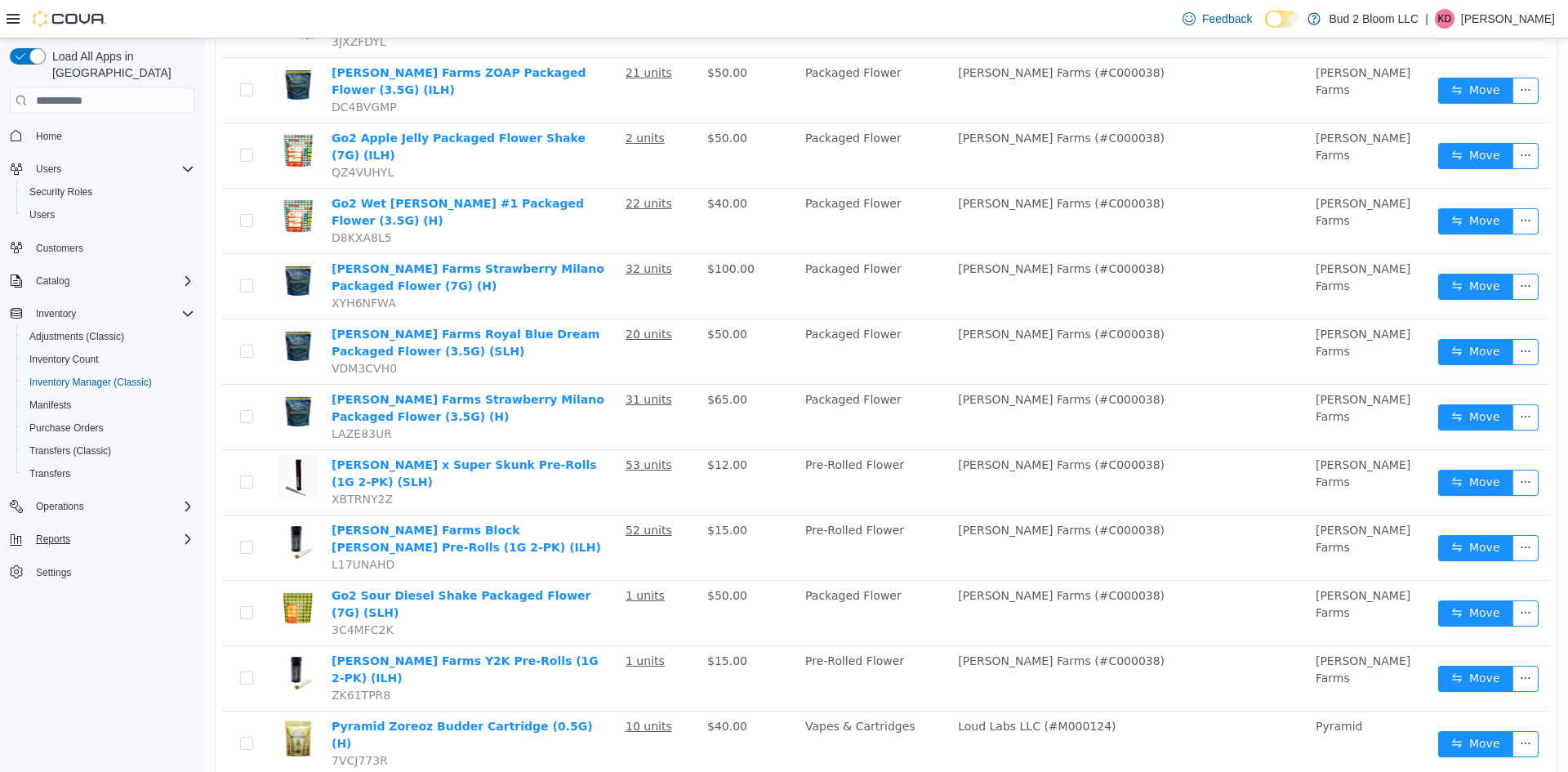
click at [98, 530] on div "Reports" at bounding box center [112, 540] width 165 height 20
click at [48, 624] on span "Reports" at bounding box center [47, 630] width 35 height 13
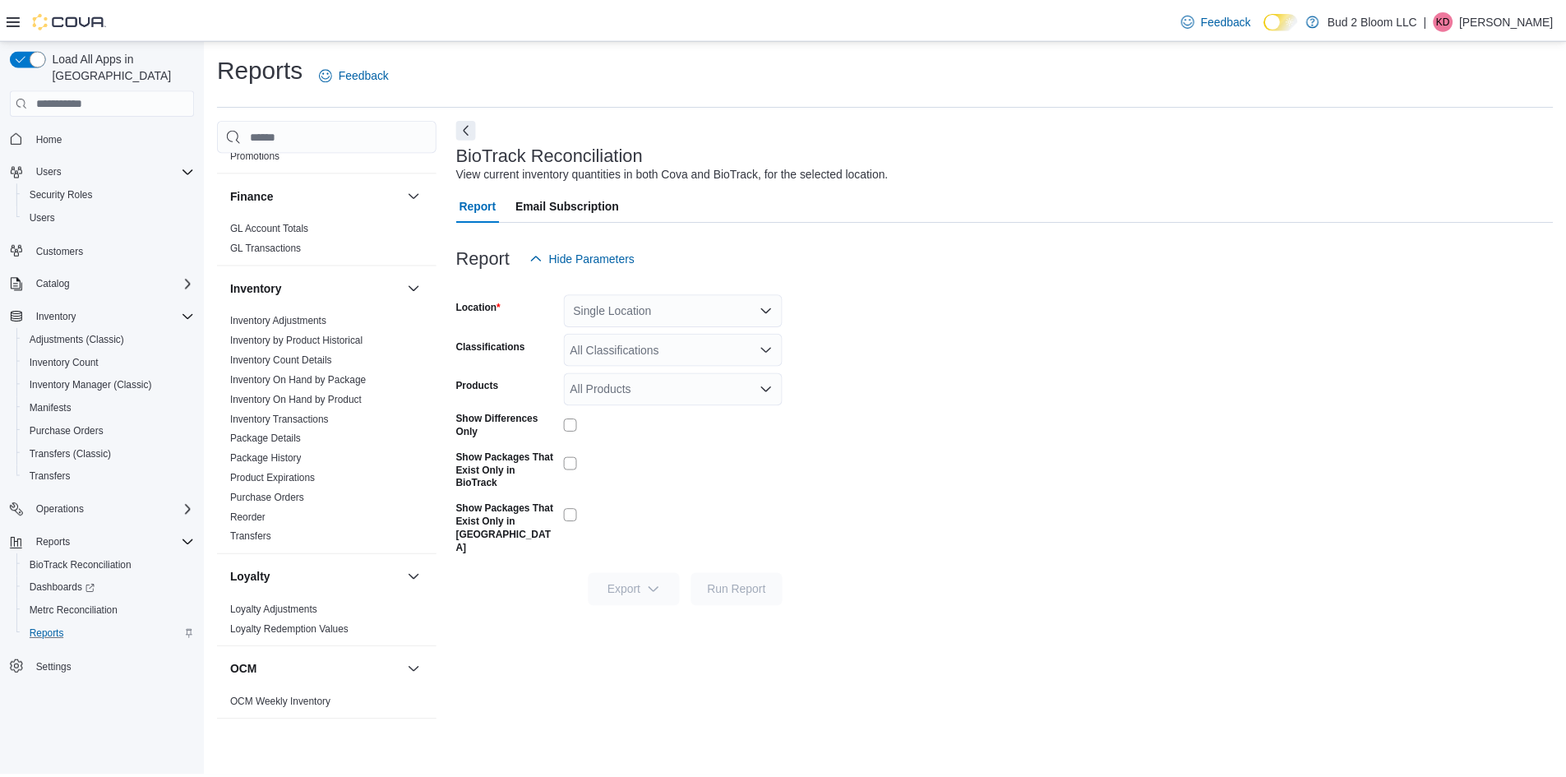
scroll to position [411, 0]
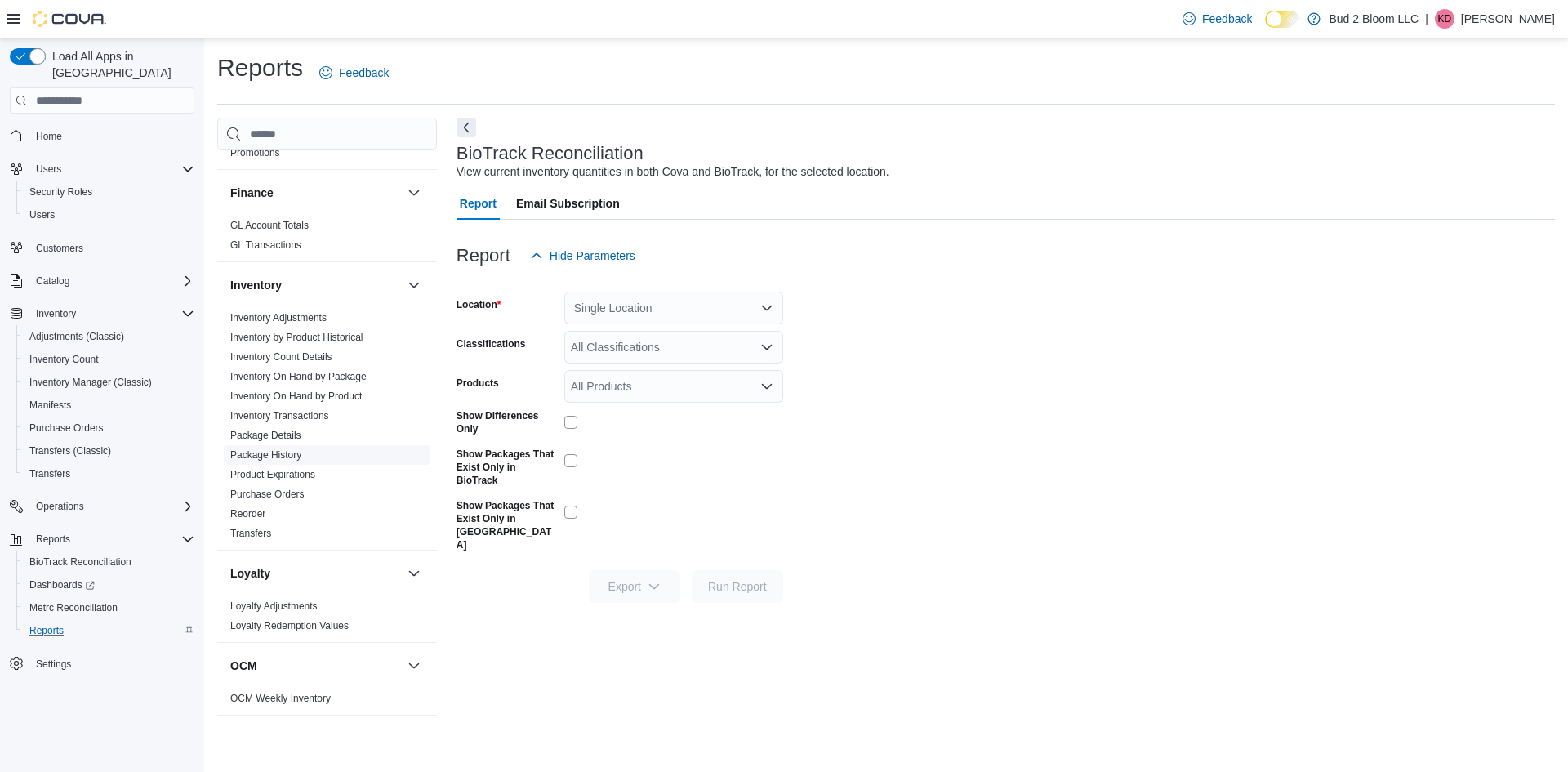
click at [282, 455] on link "Package History" at bounding box center [265, 455] width 71 height 12
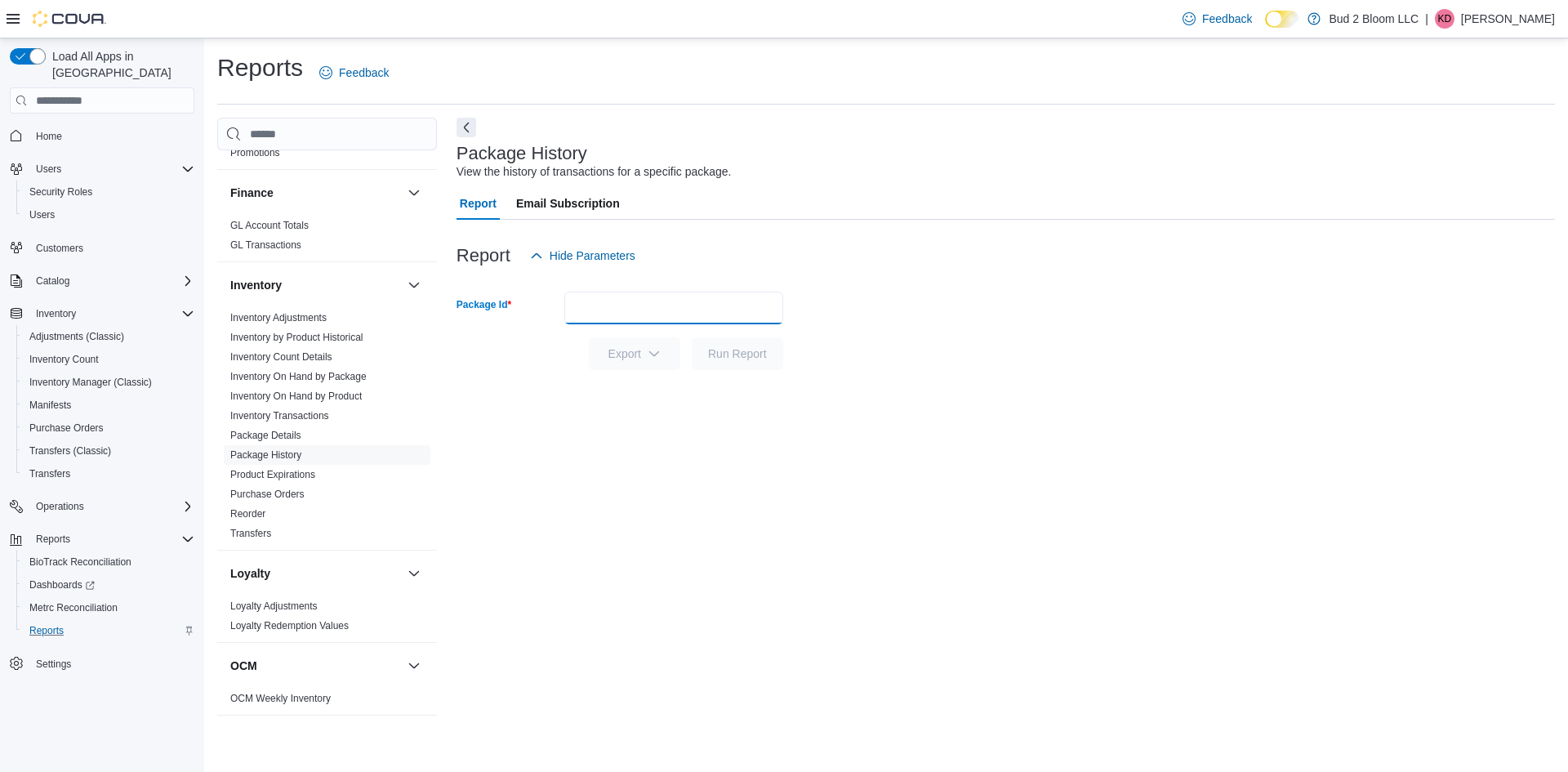
click at [603, 305] on input "Package Id" at bounding box center [674, 307] width 219 height 33
paste input "**********"
type input "**********"
click at [721, 365] on span "Run Report" at bounding box center [737, 353] width 72 height 33
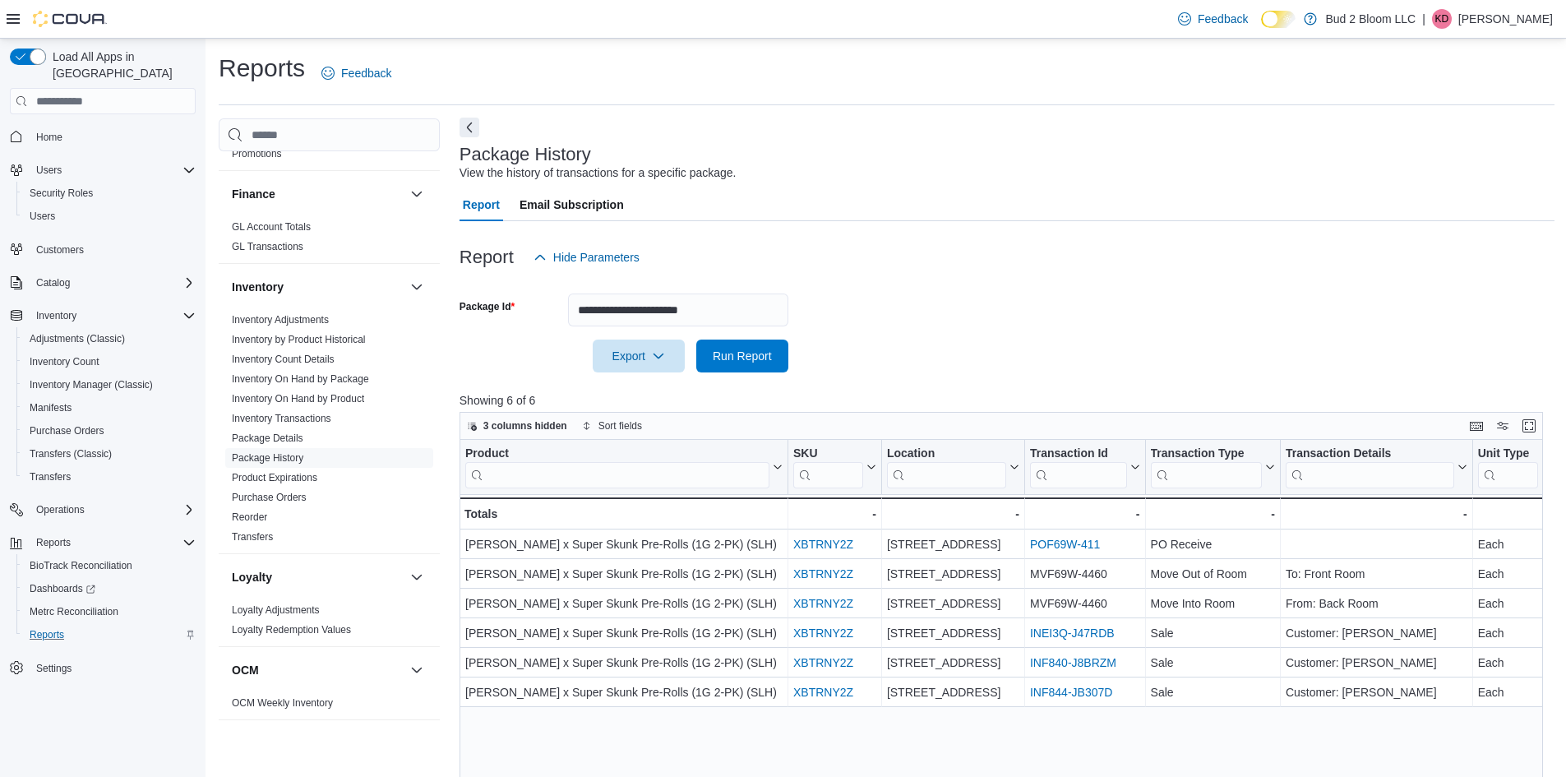
click at [468, 129] on button "Next" at bounding box center [469, 128] width 20 height 20
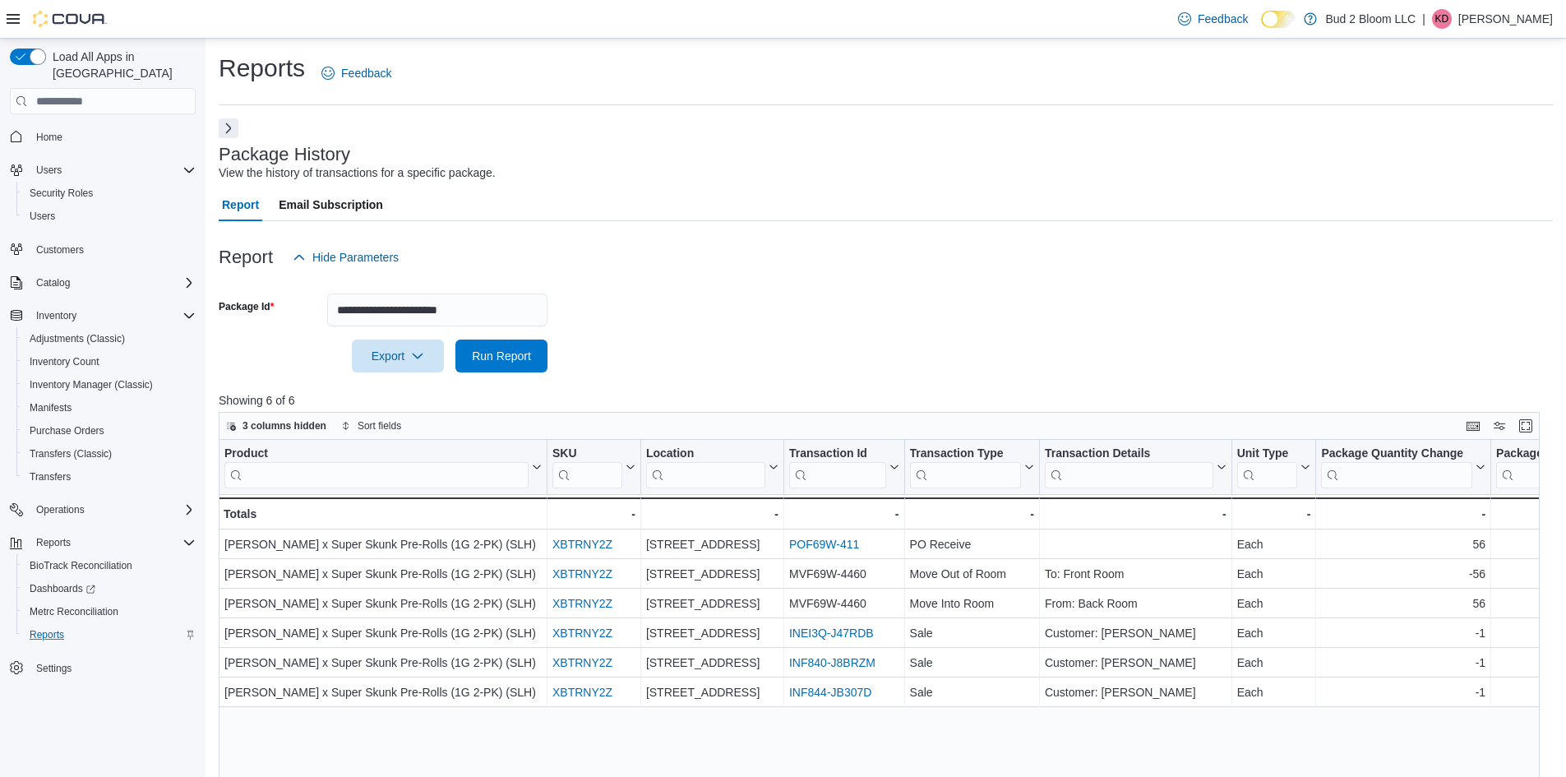
click at [74, 126] on span "Home" at bounding box center [113, 136] width 166 height 21
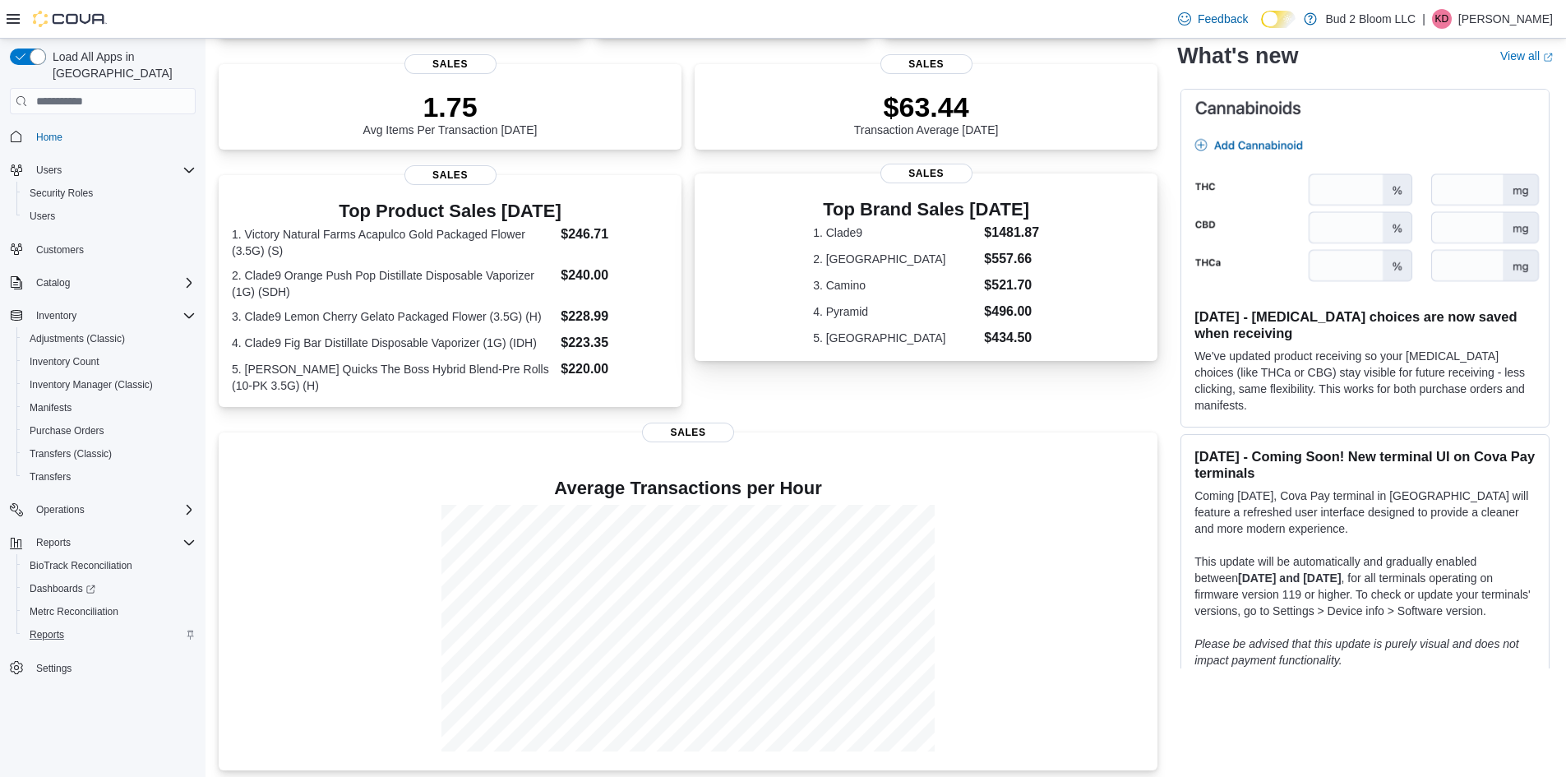
scroll to position [356, 0]
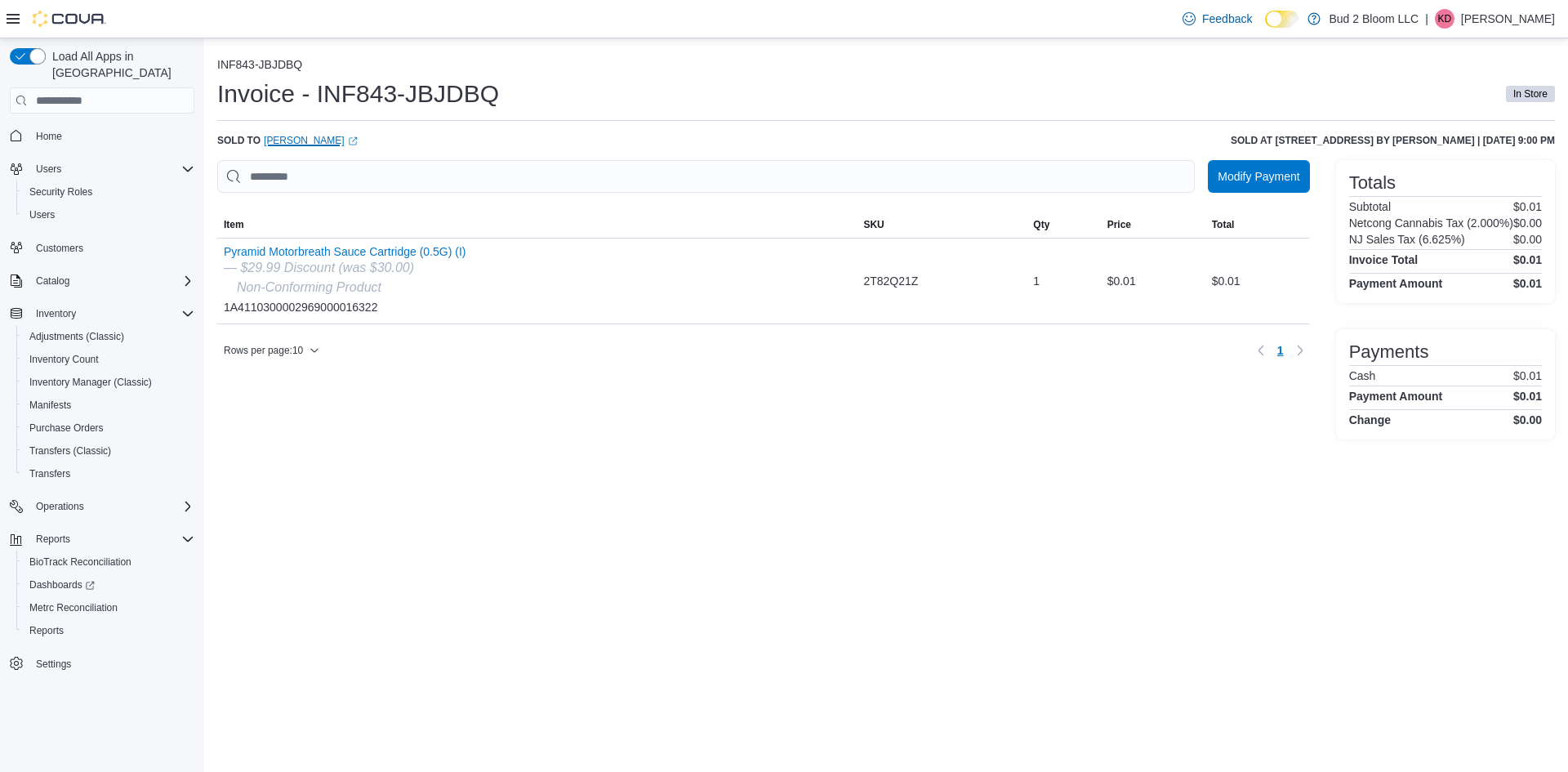
click at [312, 136] on link "Hemant Tiwari (opens in a new tab or window)" at bounding box center [310, 140] width 94 height 13
click at [263, 134] on link "Hemant Tiwari (opens in a new tab or window)" at bounding box center [310, 140] width 94 height 13
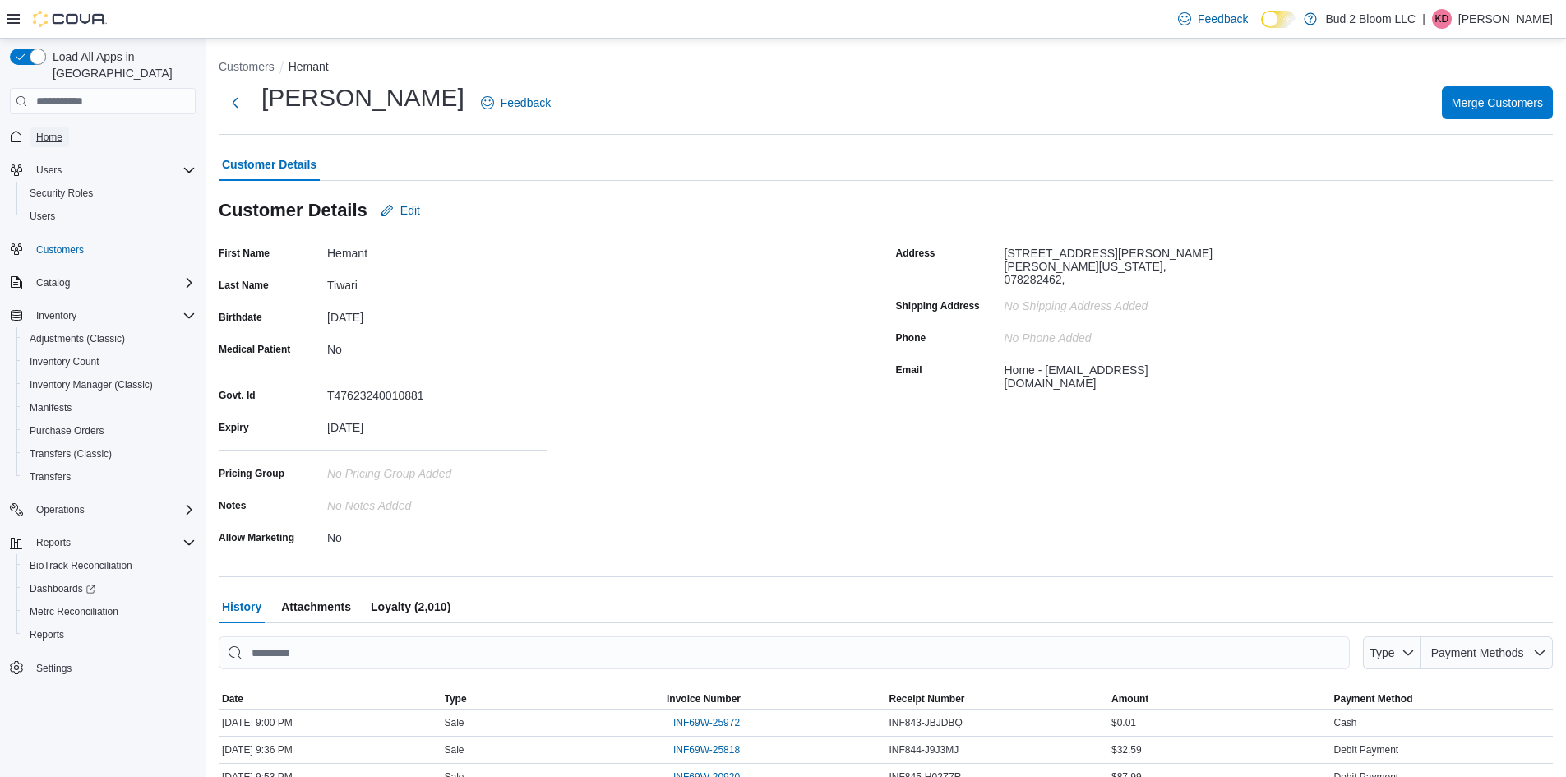
click at [46, 131] on span "Home" at bounding box center [49, 137] width 26 height 13
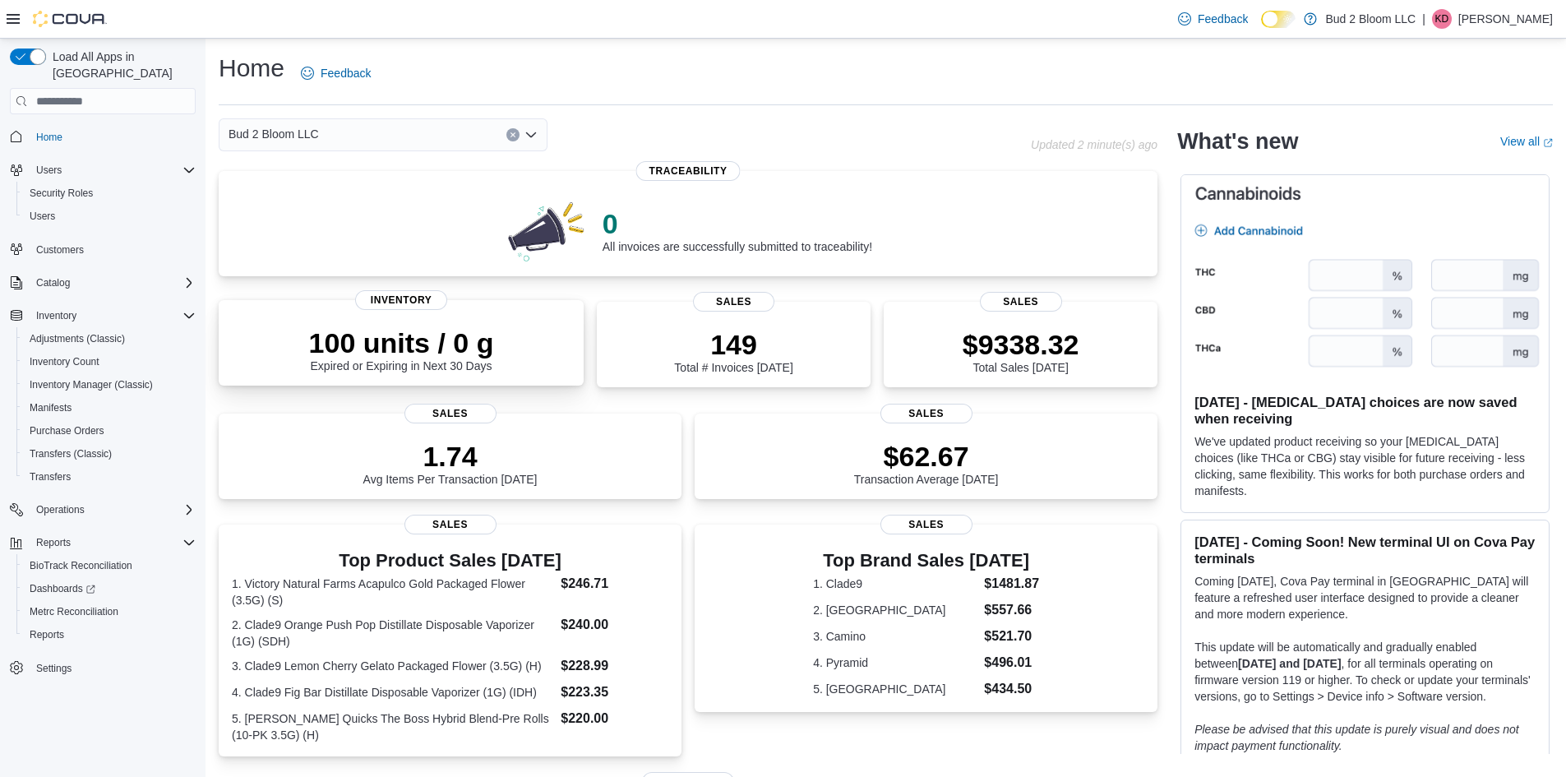
click at [502, 359] on div "100 units / 0 g Expired or Expiring in Next 30 Days" at bounding box center [401, 346] width 339 height 53
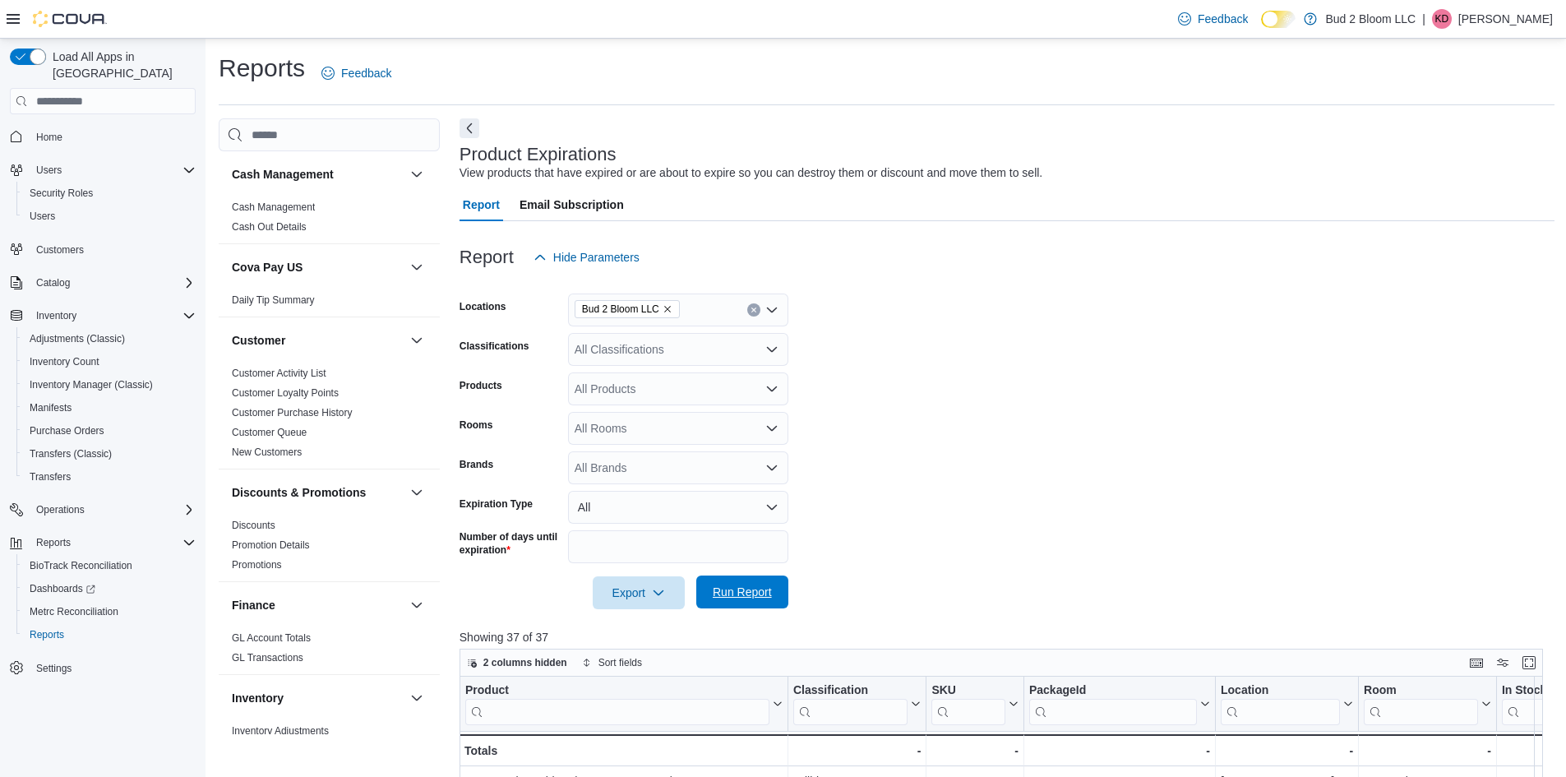
click at [726, 588] on span "Run Report" at bounding box center [741, 591] width 59 height 16
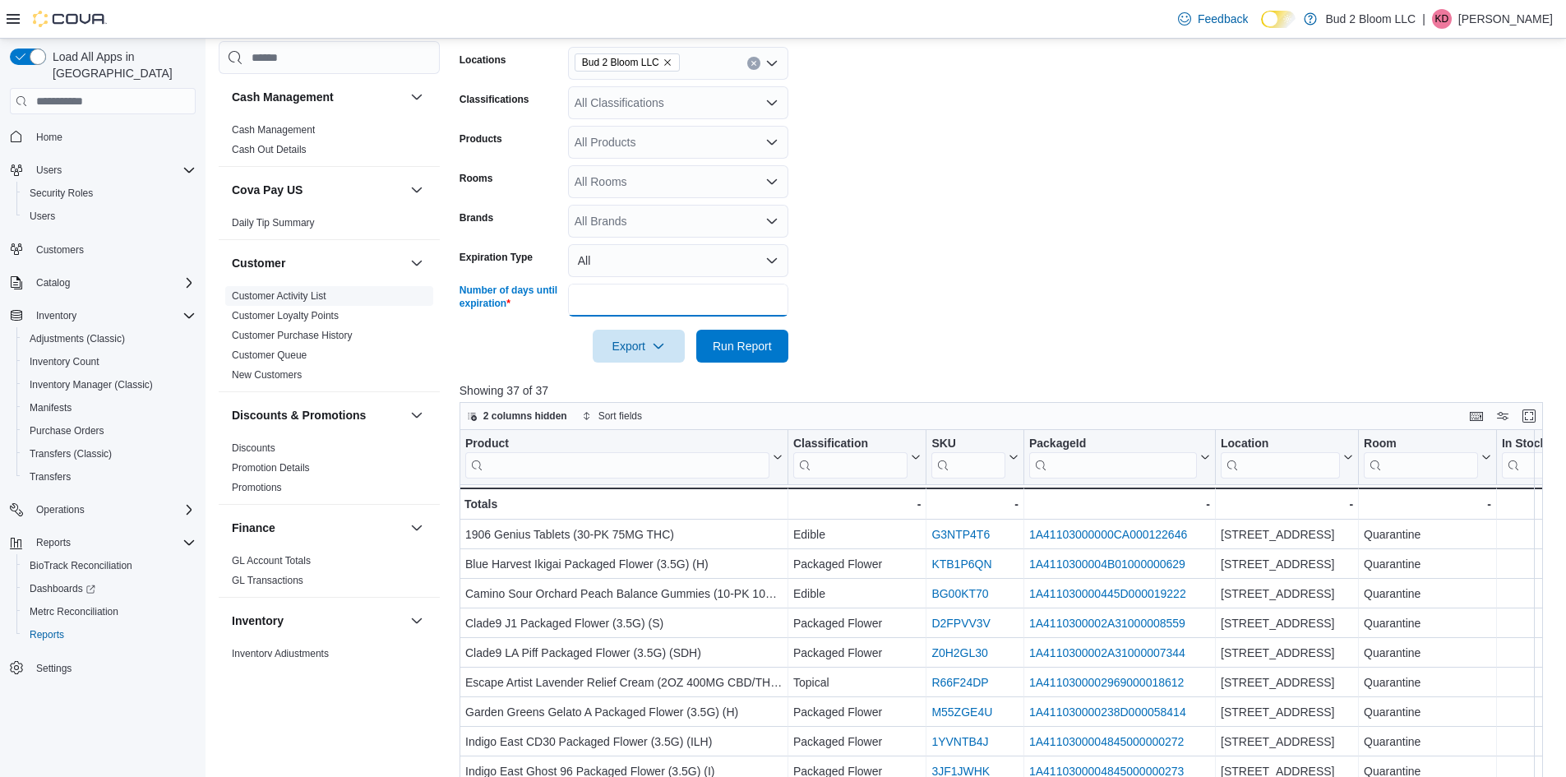
drag, startPoint x: 684, startPoint y: 297, endPoint x: 405, endPoint y: 302, distance: 278.6
click at [419, 302] on div "Cash Management Cash Management Cash Out Details Cova Pay US Daily Tip Summary …" at bounding box center [886, 447] width 1335 height 1151
type input "**"
click at [696, 330] on button "Run Report" at bounding box center [742, 346] width 92 height 33
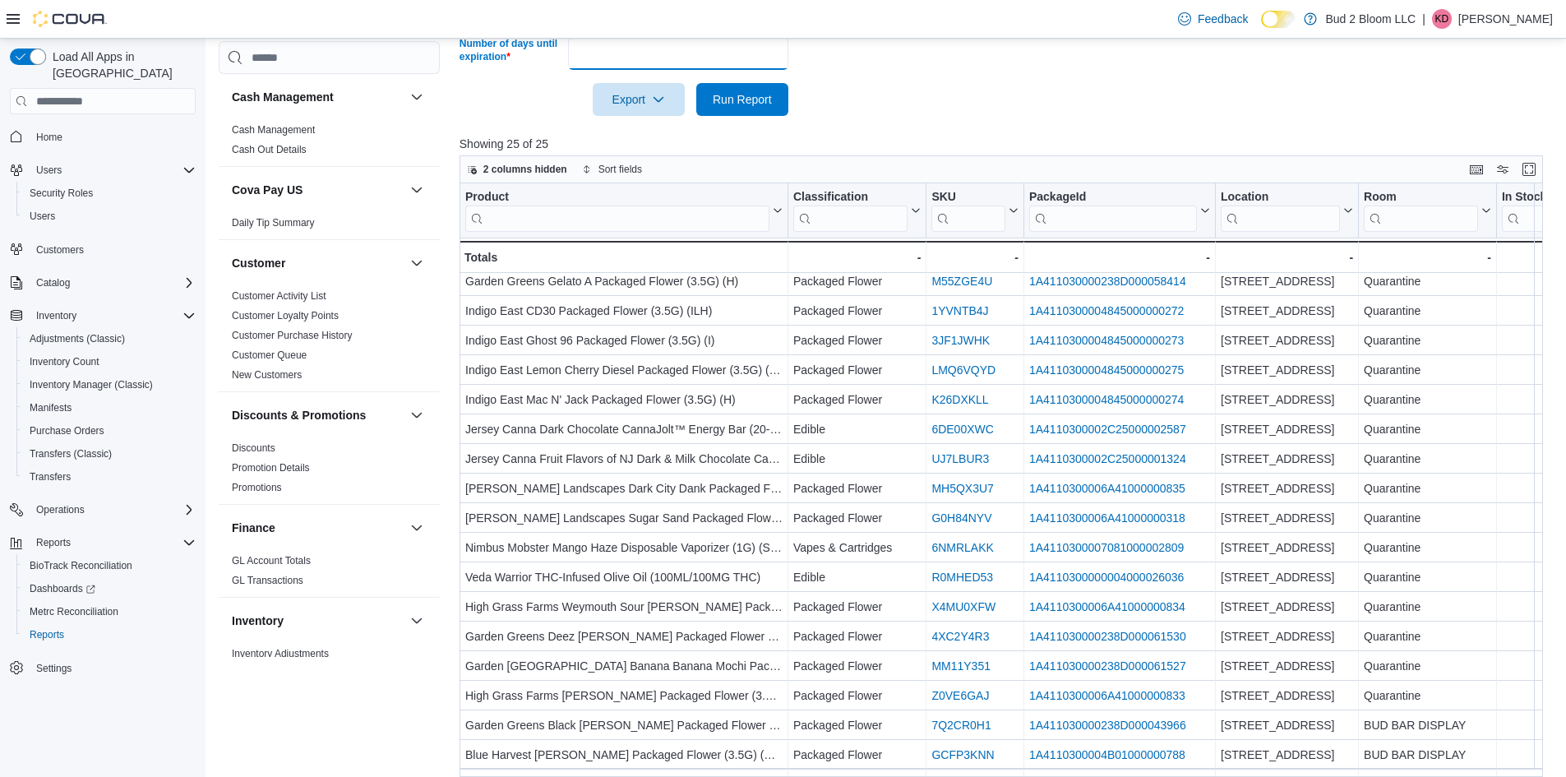
scroll to position [244, 0]
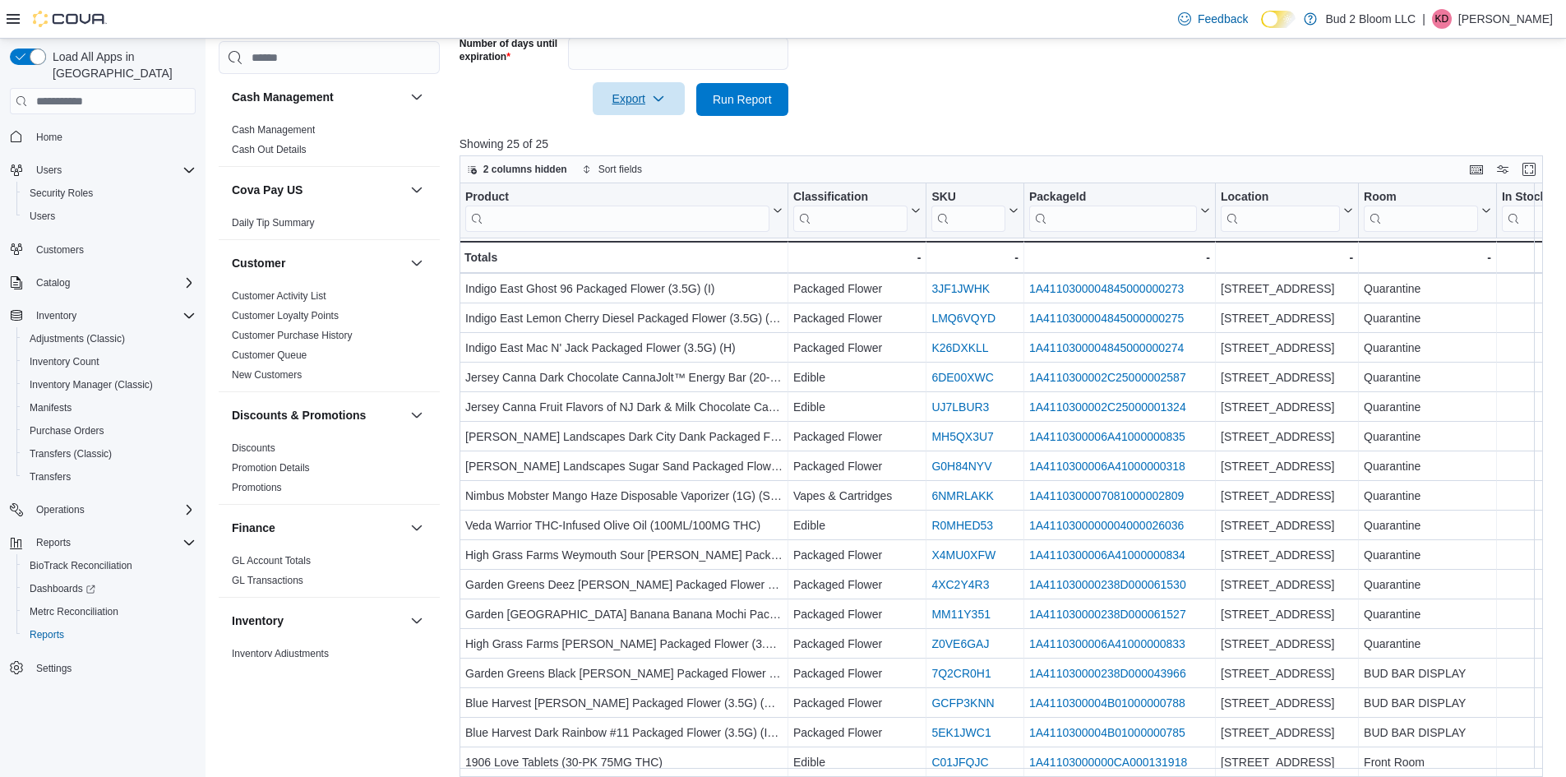
click at [606, 95] on span "Export" at bounding box center [638, 98] width 72 height 33
click at [623, 131] on span "Export to Excel" at bounding box center [641, 132] width 74 height 13
